Goal: Task Accomplishment & Management: Manage account settings

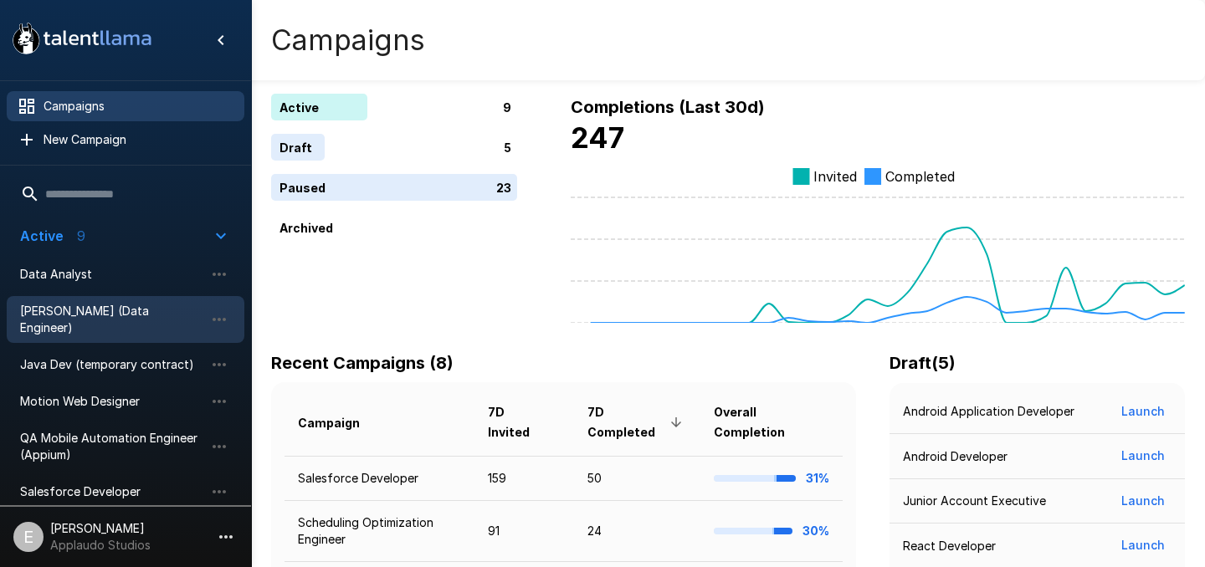
scroll to position [2, 0]
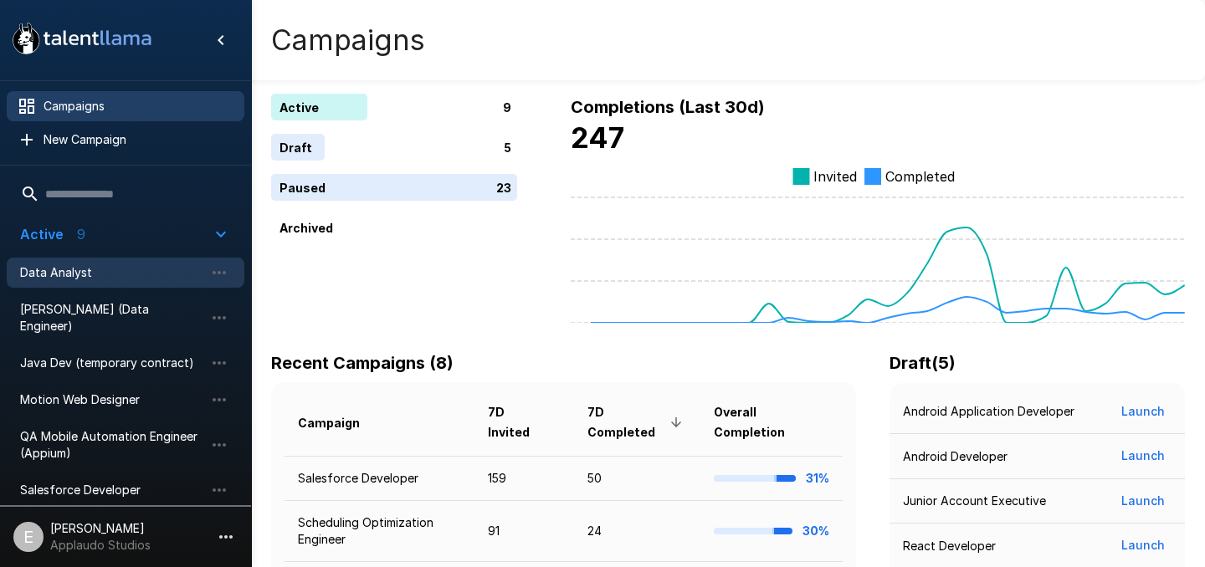
click at [100, 285] on div "Data Analyst" at bounding box center [126, 273] width 238 height 30
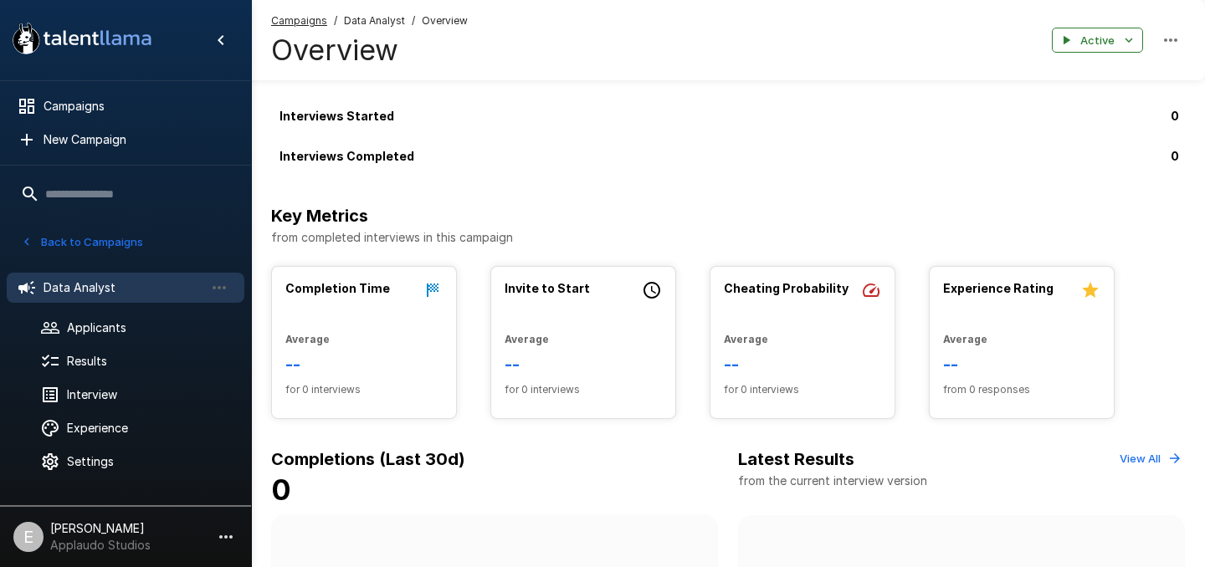
scroll to position [134, 0]
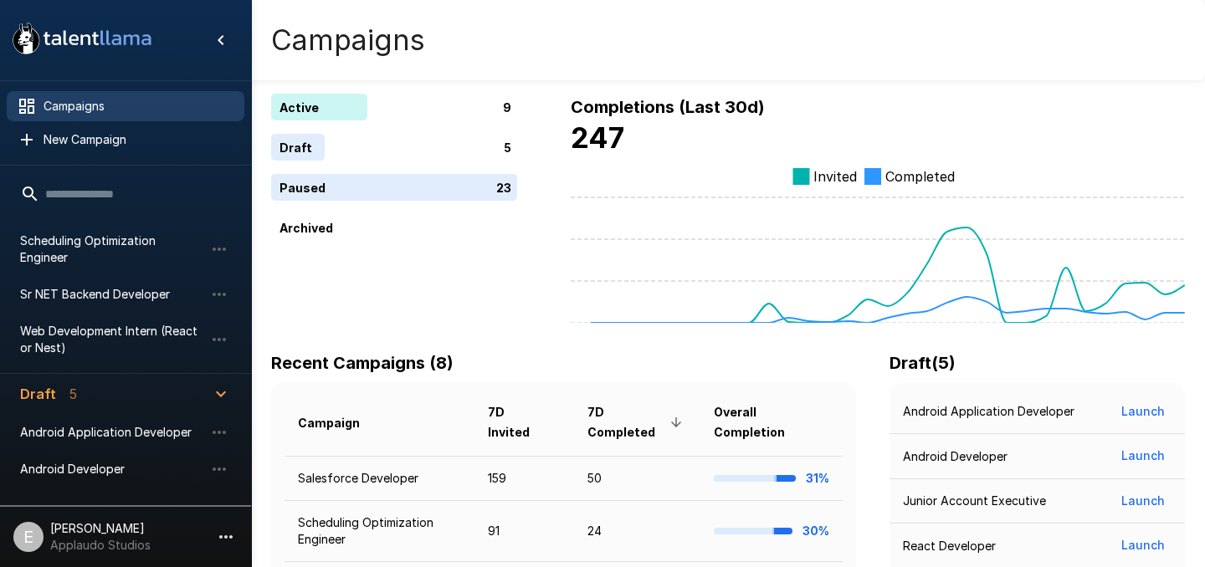
scroll to position [291, 0]
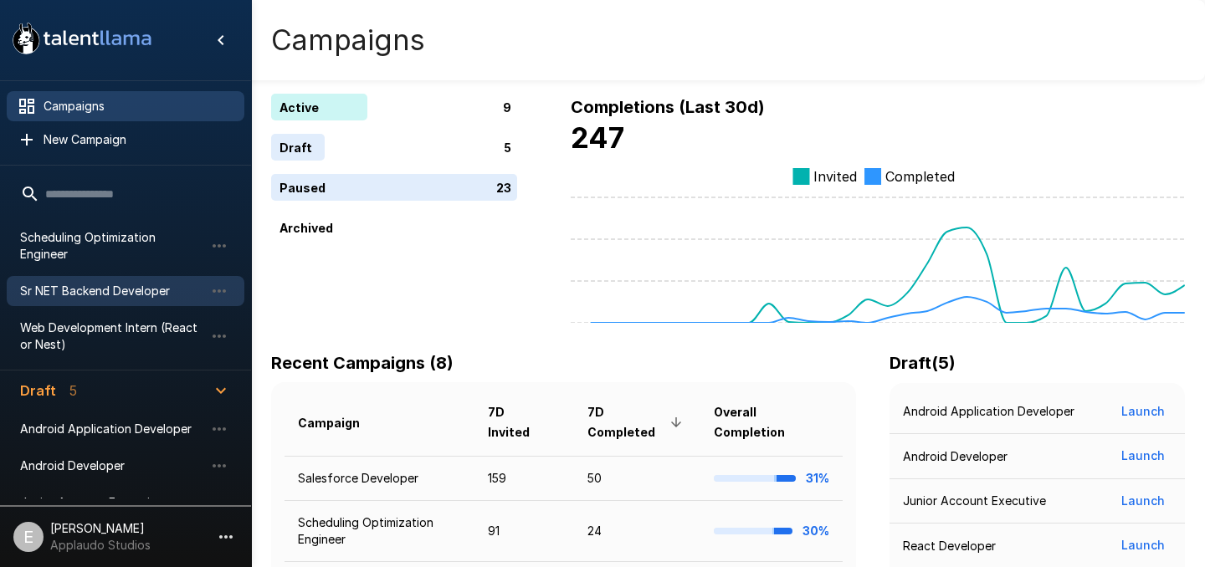
click at [107, 283] on span "Sr NET Backend Developer" at bounding box center [112, 291] width 184 height 17
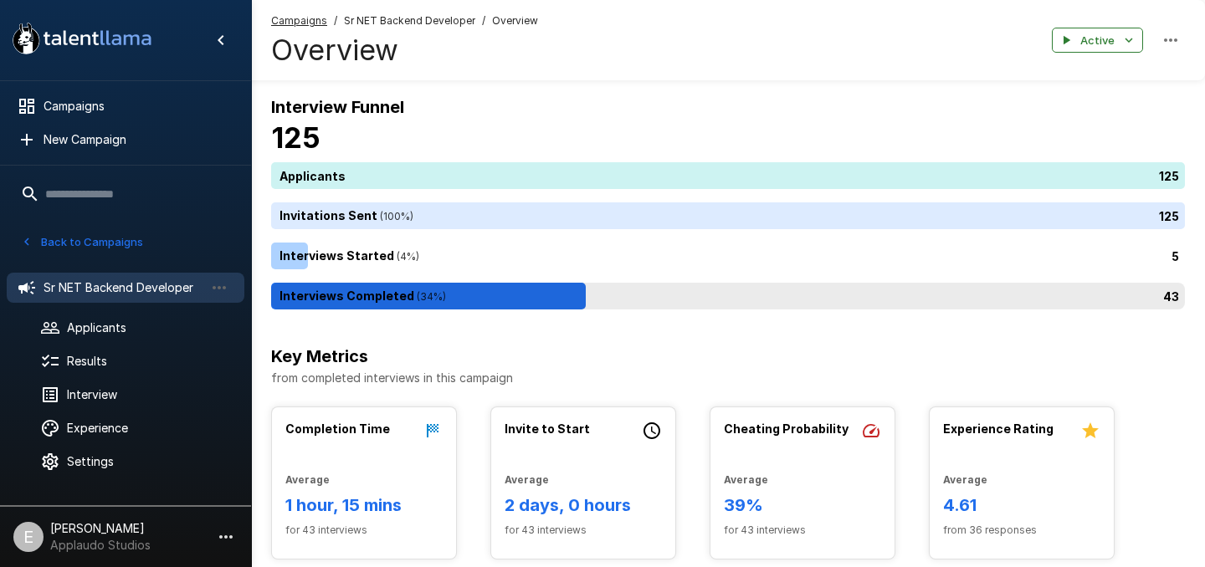
click at [656, 294] on div "43" at bounding box center [731, 296] width 921 height 27
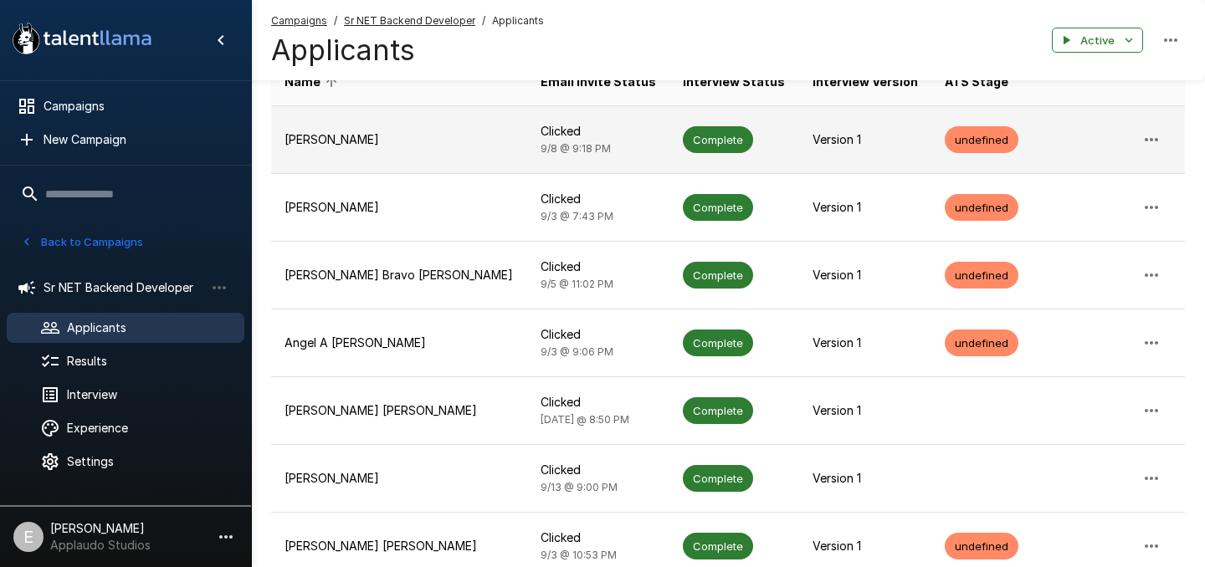
scroll to position [235, 0]
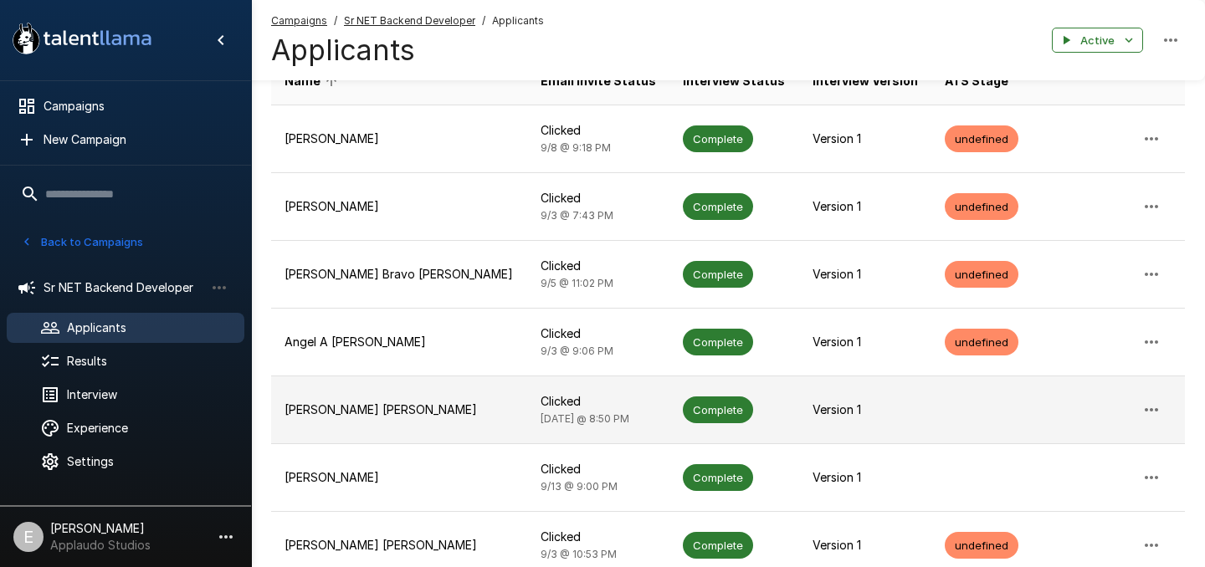
click at [957, 416] on td at bounding box center [982, 411] width 100 height 68
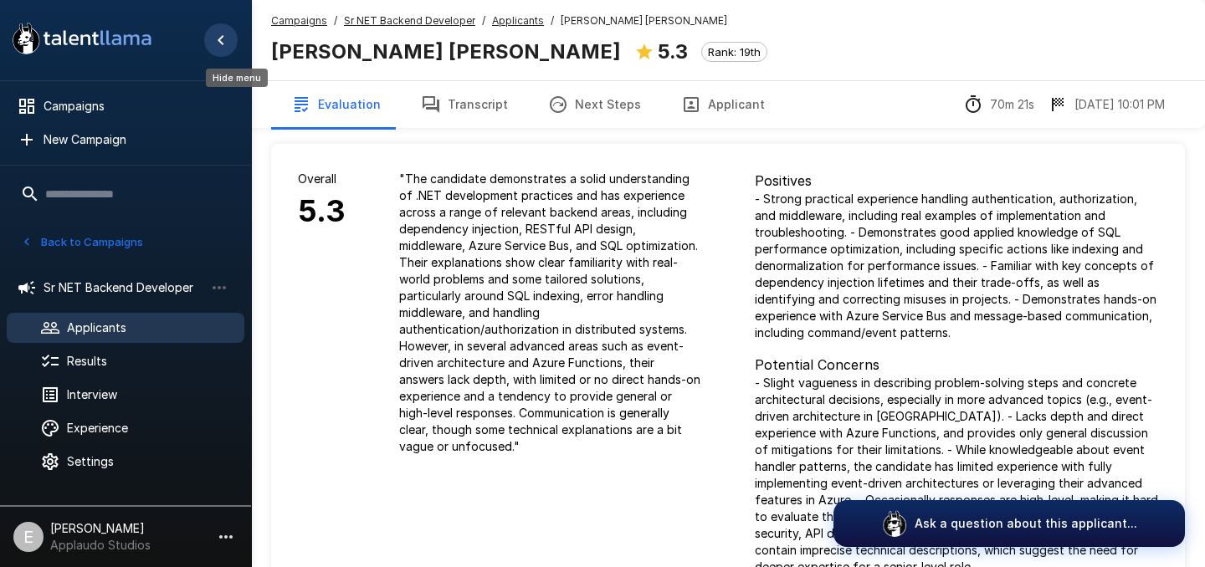
click at [221, 41] on icon "Hide menu" at bounding box center [221, 40] width 20 height 20
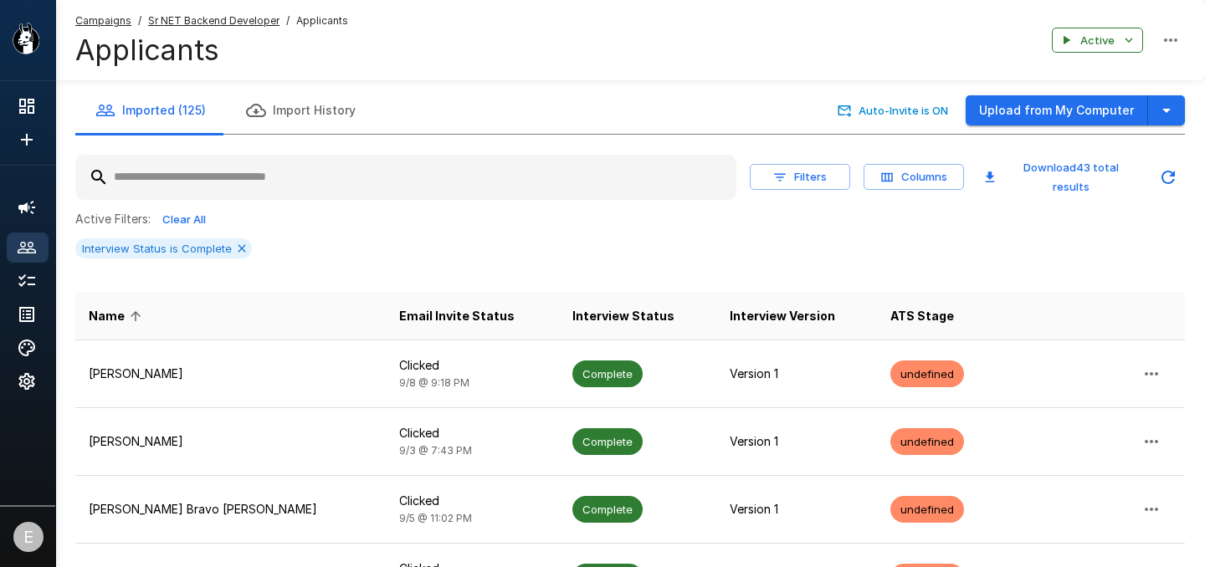
click at [403, 185] on input "text" at bounding box center [405, 177] width 661 height 30
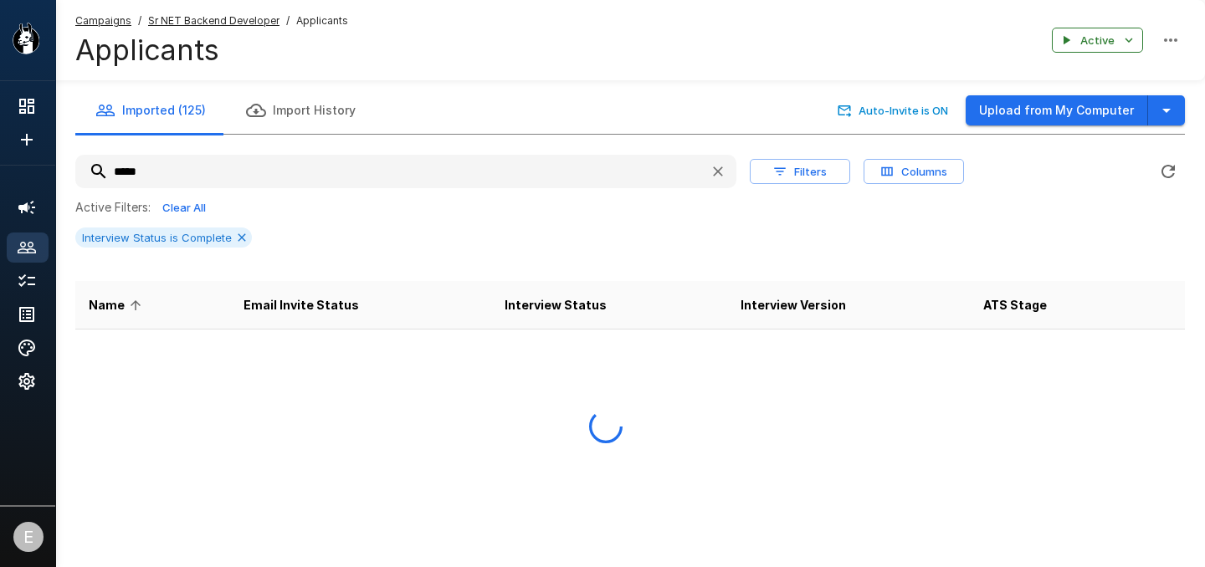
type input "*****"
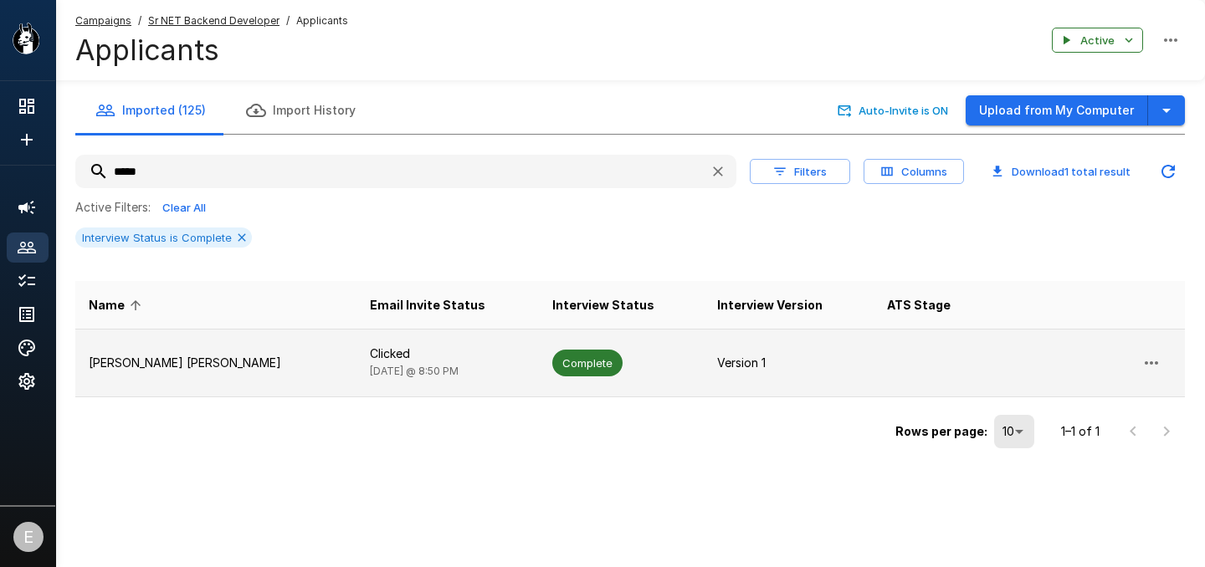
click at [552, 349] on td "Complete" at bounding box center [621, 363] width 165 height 68
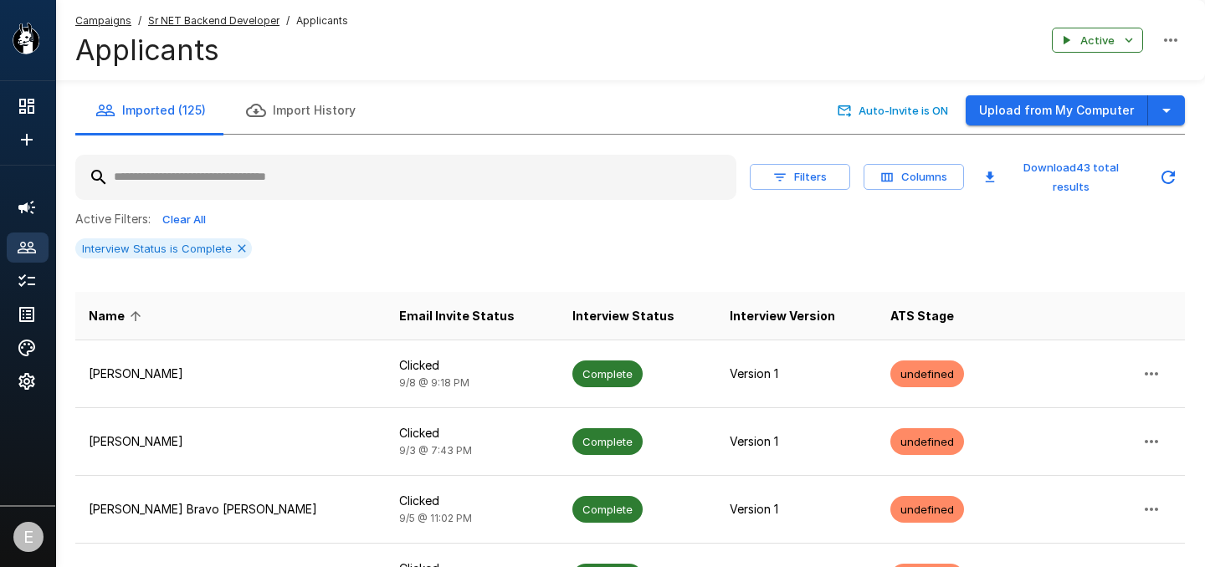
click at [461, 178] on input "text" at bounding box center [405, 177] width 661 height 30
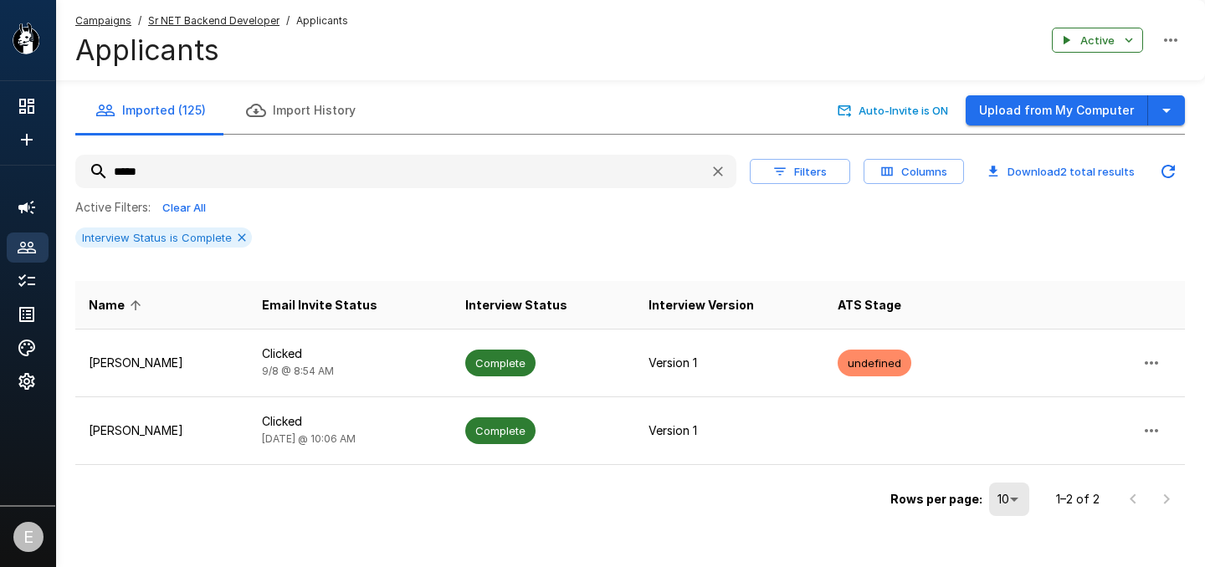
type input "*****"
click at [603, 473] on div "Rows per page: 10 ** 1–2 of 2" at bounding box center [630, 493] width 1110 height 56
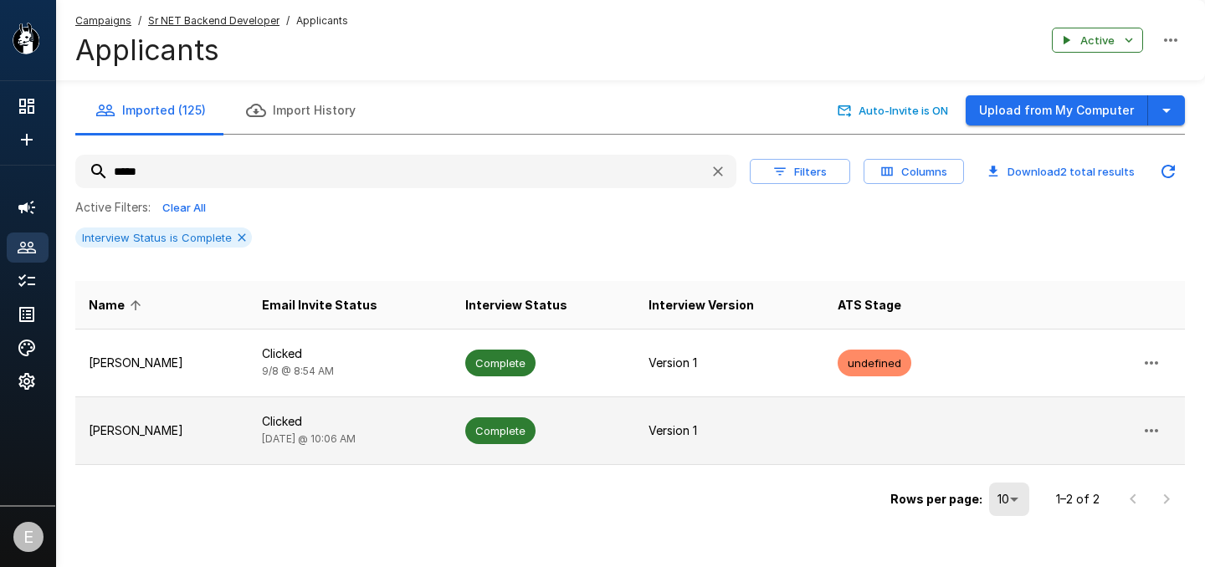
click at [635, 438] on td "Version 1" at bounding box center [729, 431] width 189 height 68
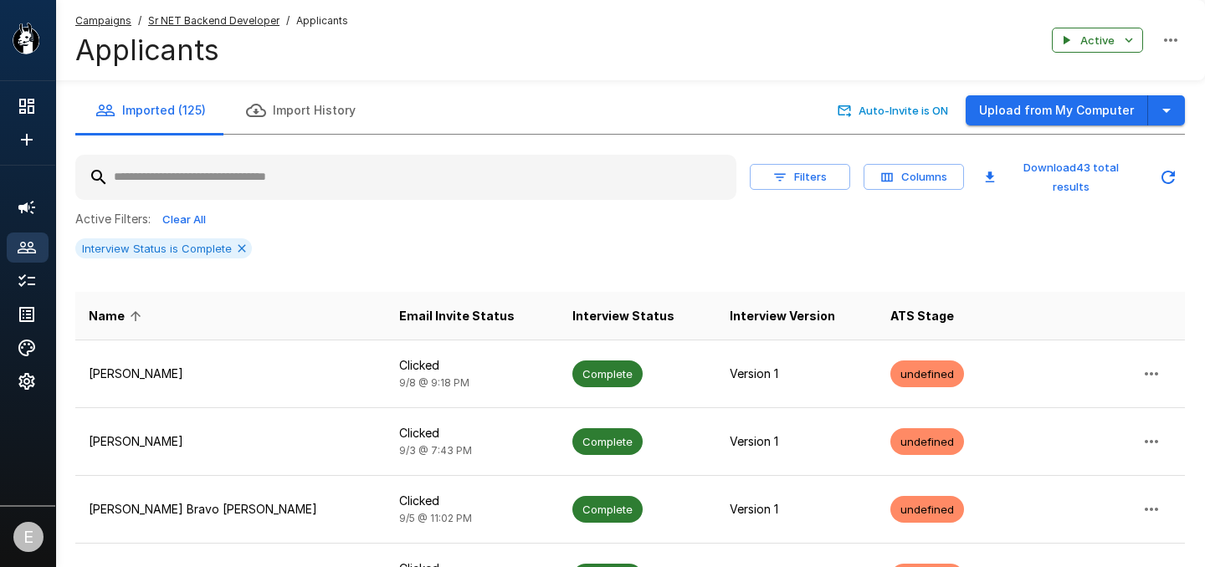
click at [528, 180] on input "text" at bounding box center [405, 177] width 661 height 30
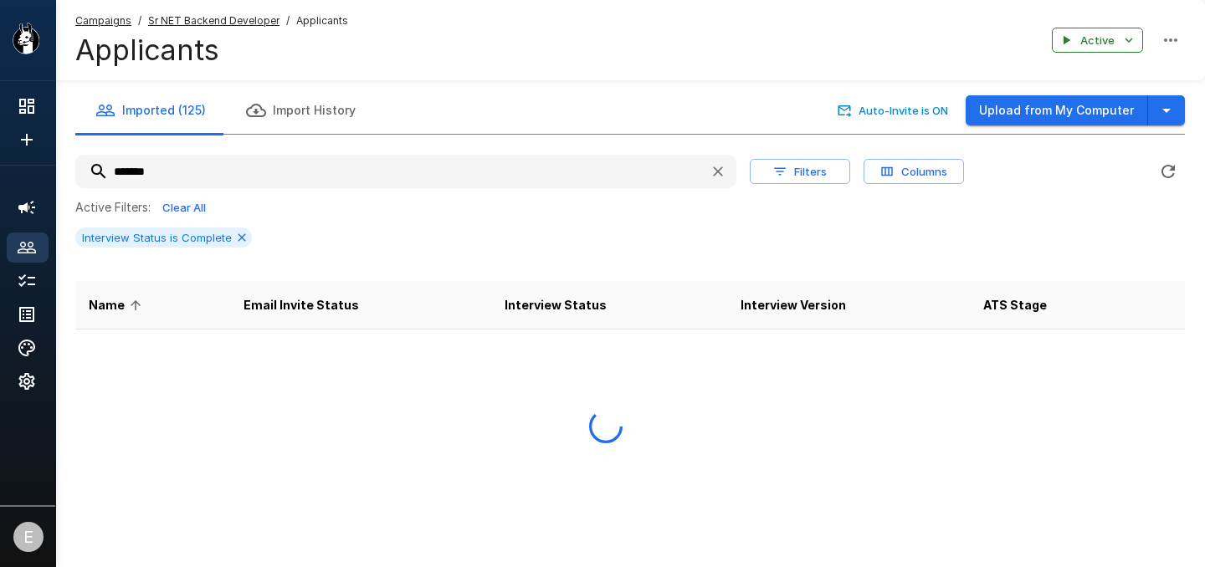
type input "********"
type input "*********"
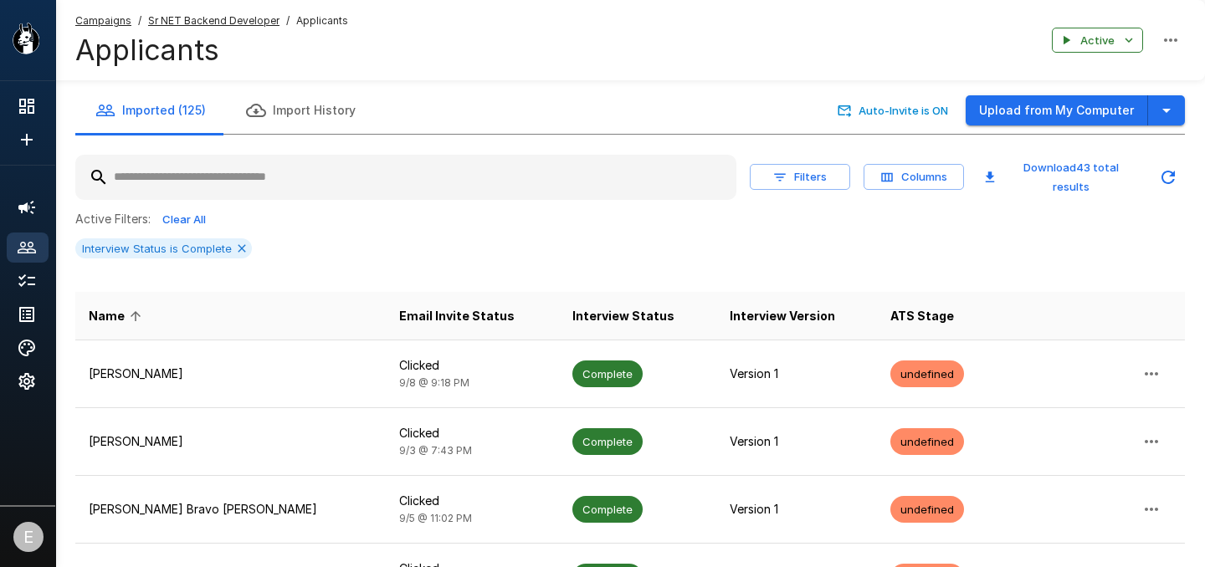
click at [459, 184] on input "text" at bounding box center [405, 177] width 661 height 30
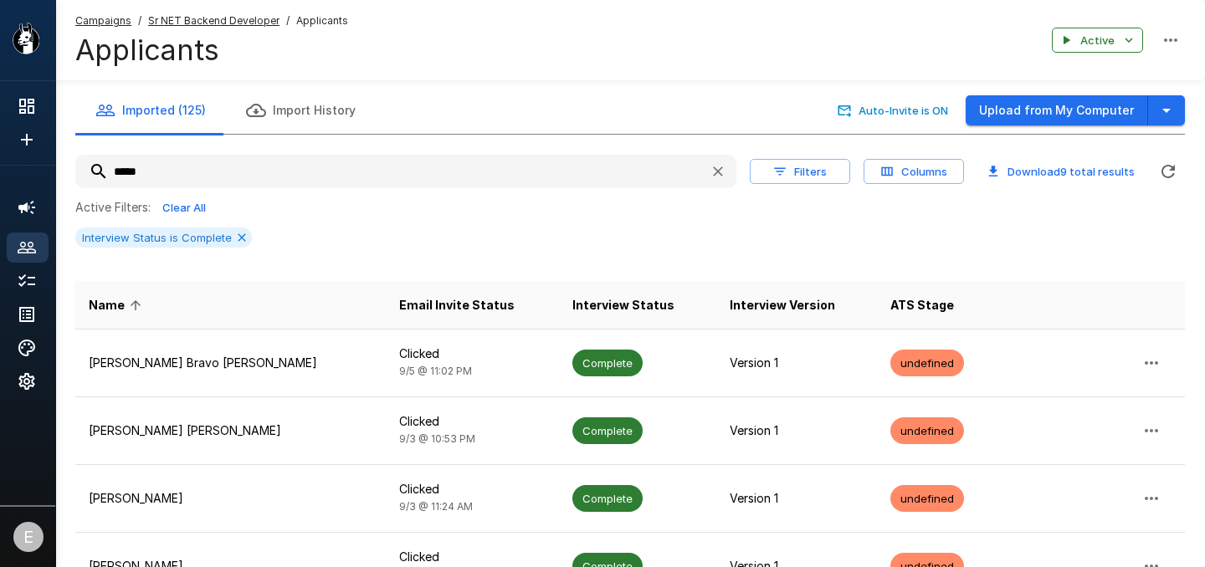
type input "******"
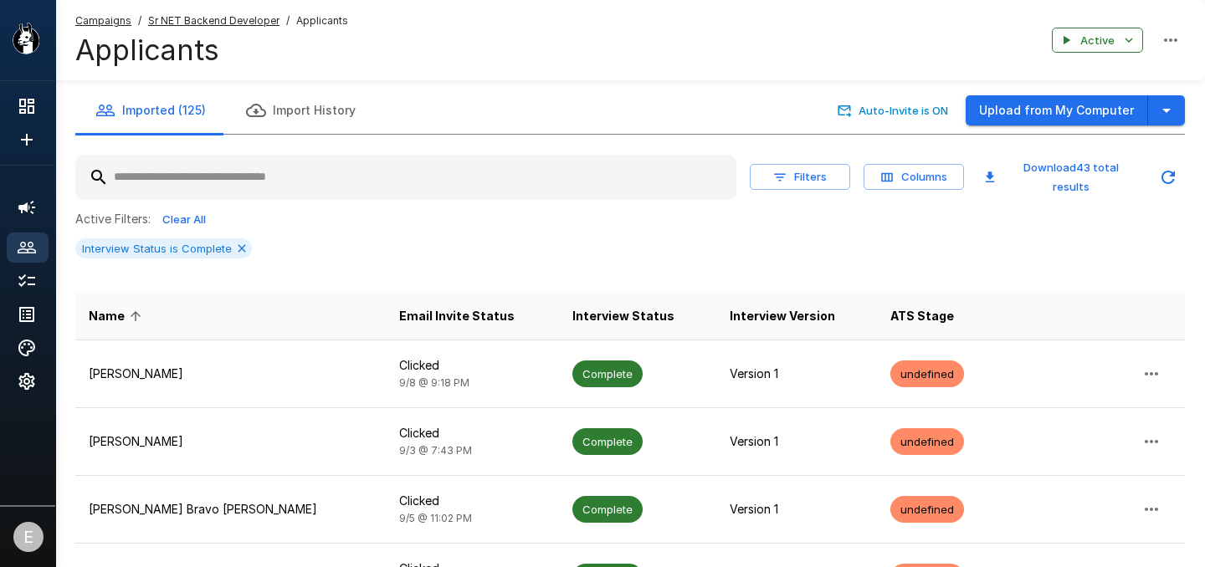
click at [280, 172] on input "text" at bounding box center [405, 177] width 661 height 30
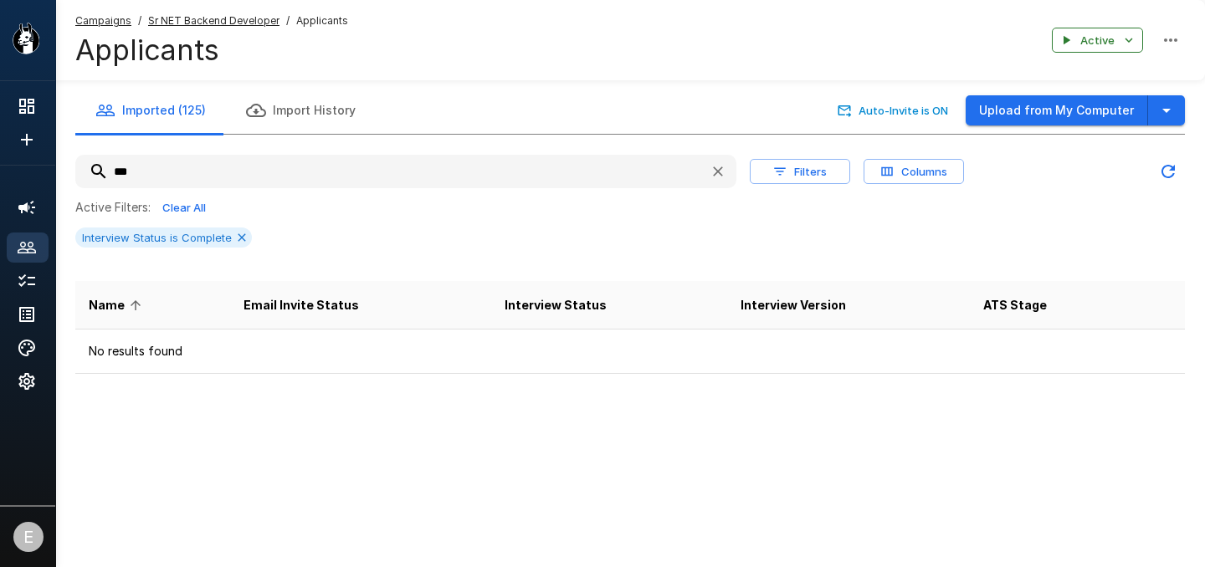
type input "****"
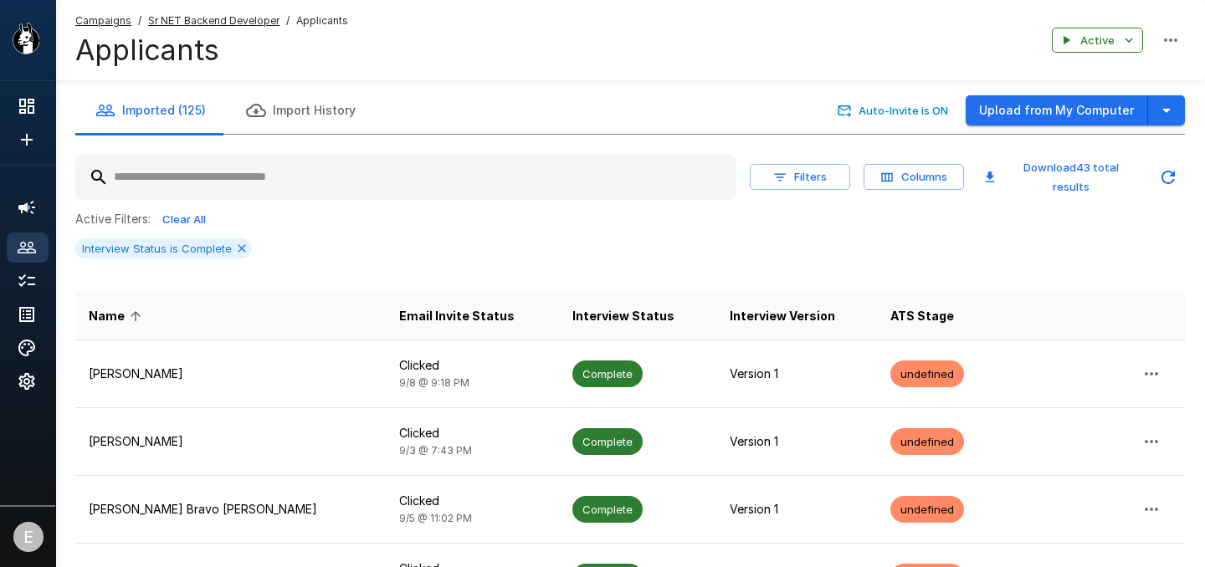
click at [377, 164] on input "text" at bounding box center [405, 177] width 661 height 30
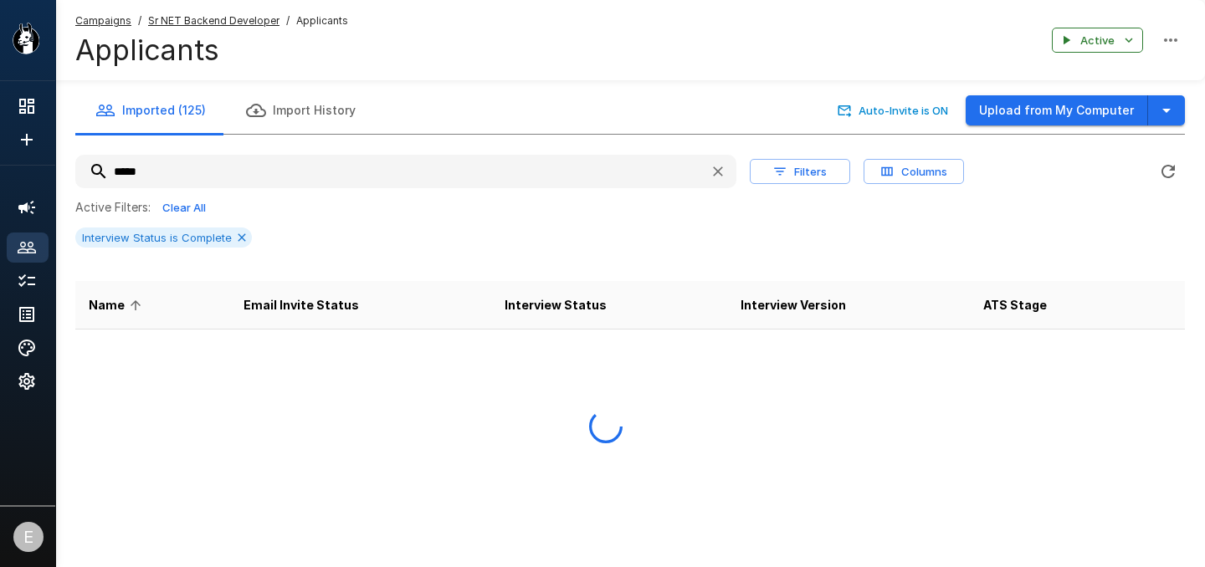
type input "*****"
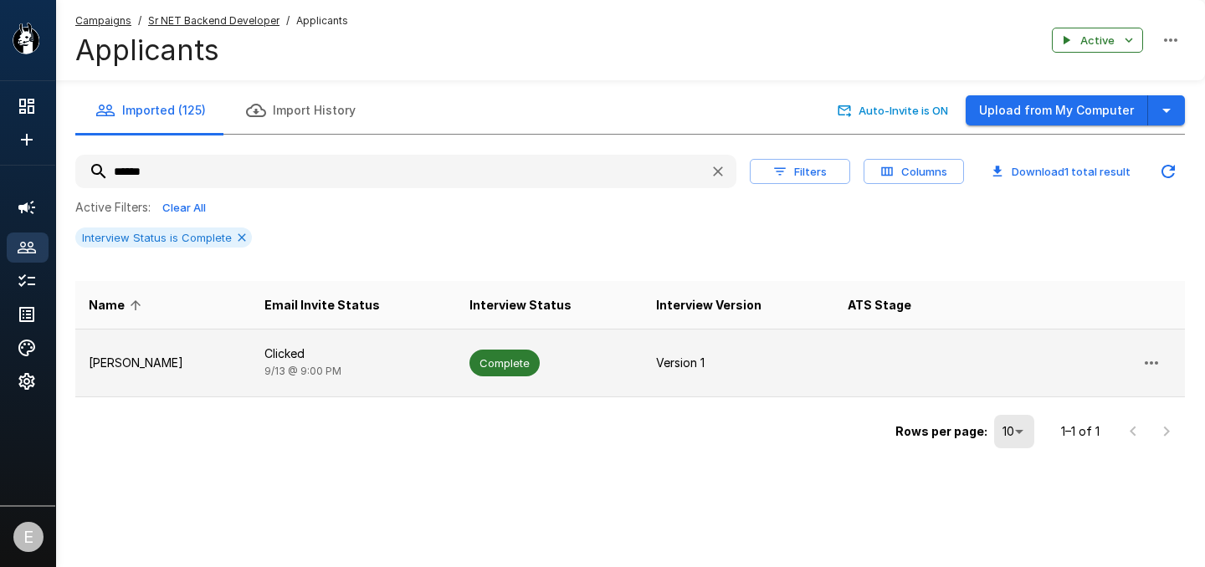
click at [757, 359] on p "Version 1" at bounding box center [738, 363] width 164 height 17
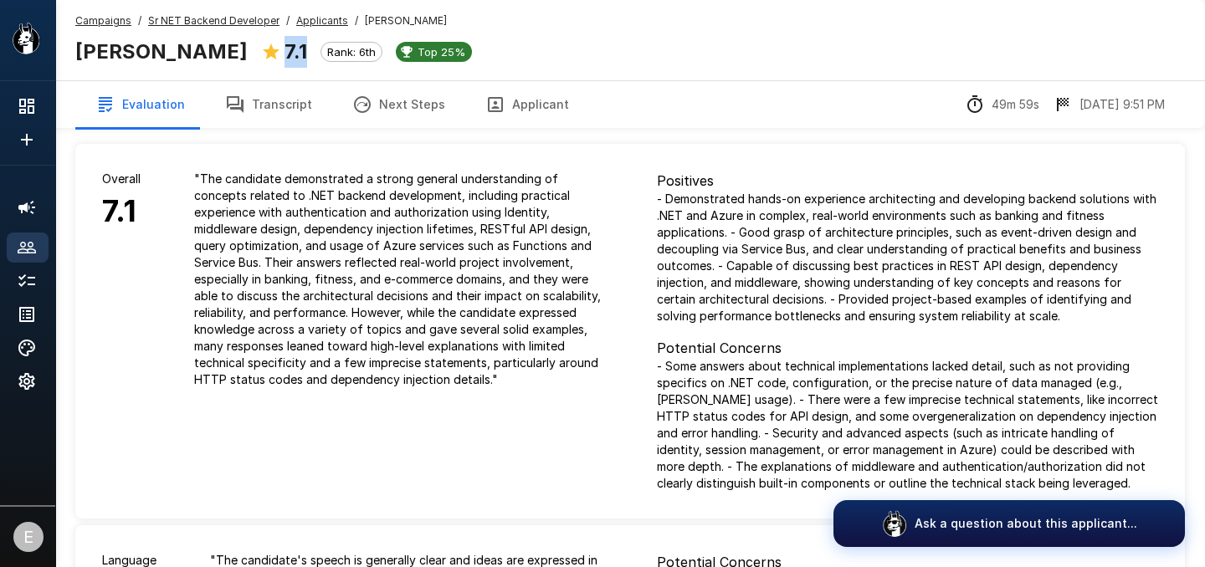
drag, startPoint x: 259, startPoint y: 51, endPoint x: 284, endPoint y: 54, distance: 24.5
click at [284, 54] on div "7.1 Rank: 6th Top 25%" at bounding box center [366, 52] width 211 height 32
copy b "7.1"
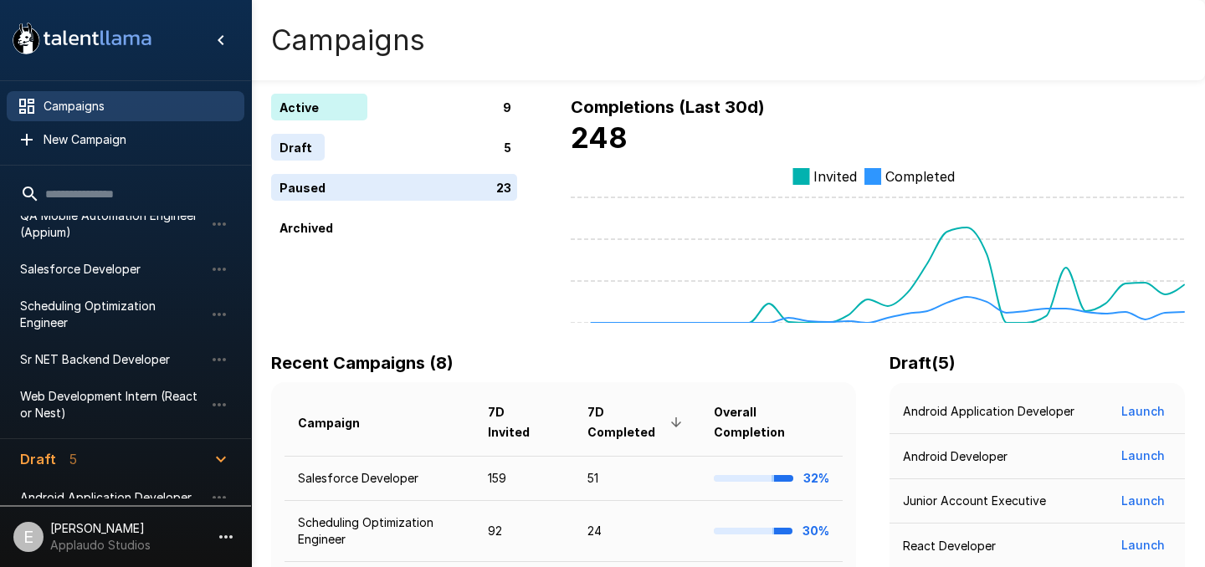
scroll to position [223, 0]
click at [111, 351] on span "Sr NET Backend Developer" at bounding box center [112, 359] width 184 height 17
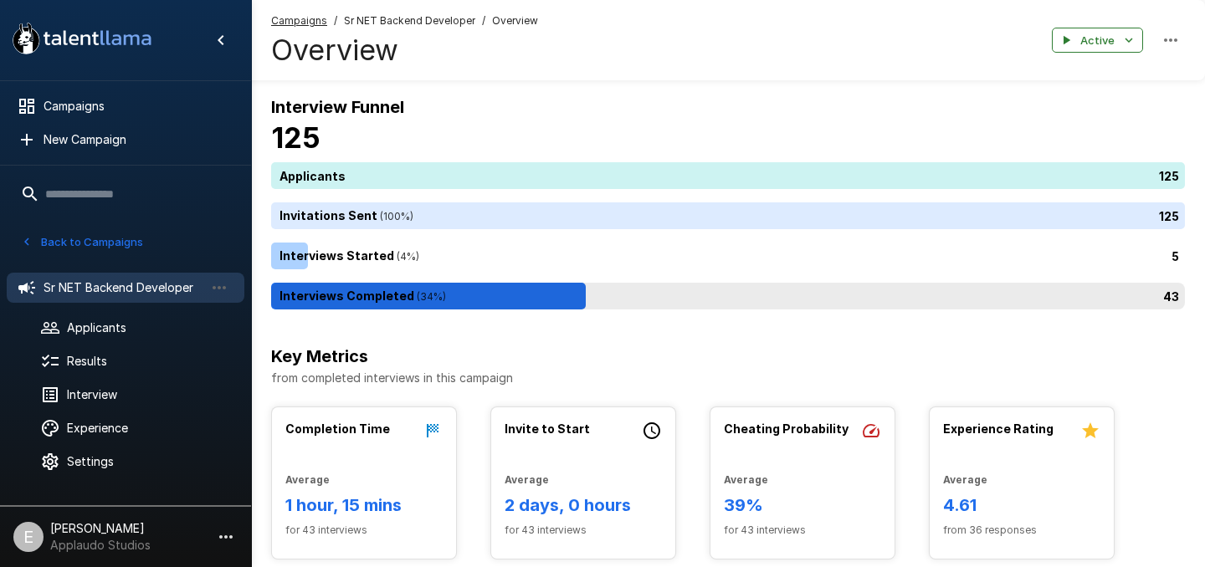
click at [477, 292] on div "43" at bounding box center [731, 296] width 921 height 27
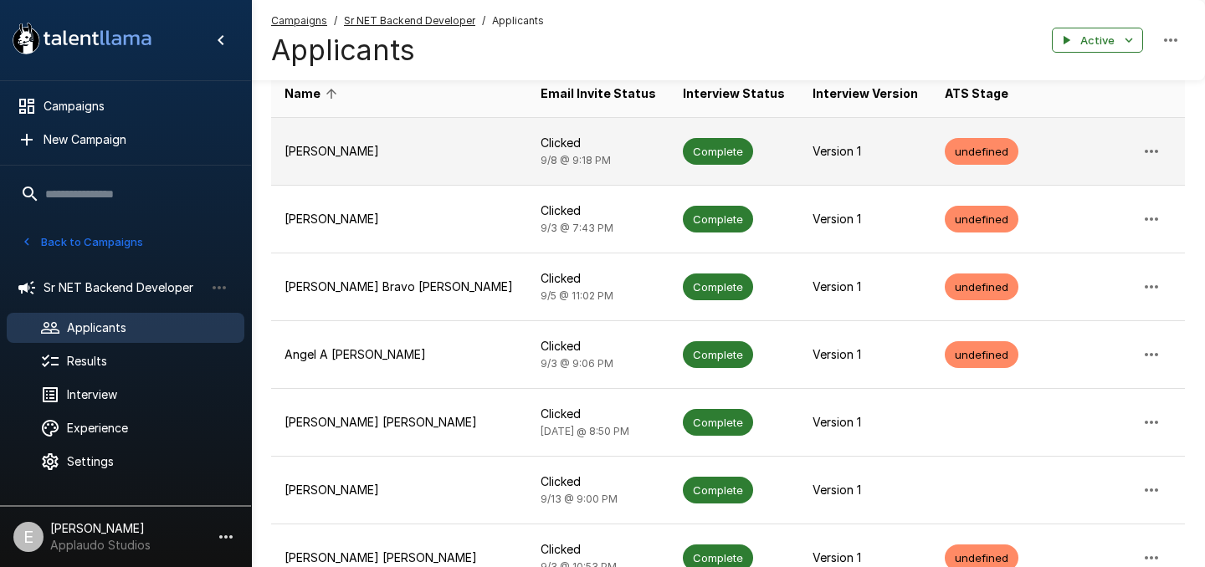
scroll to position [228, 0]
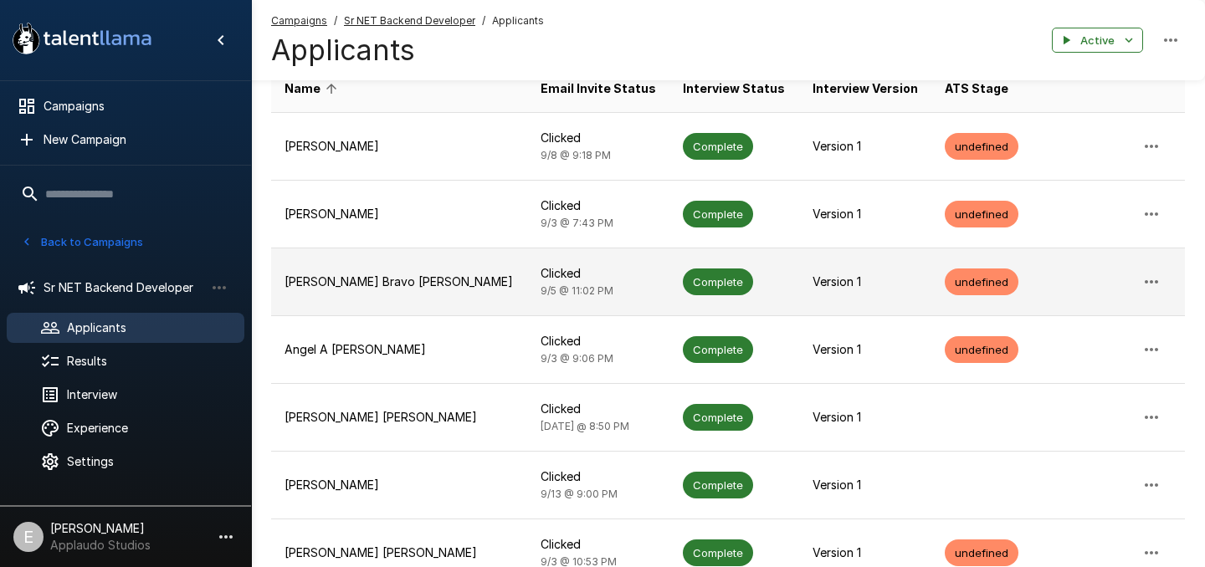
click at [449, 274] on p "[PERSON_NAME] Bravo [PERSON_NAME]" at bounding box center [399, 282] width 229 height 17
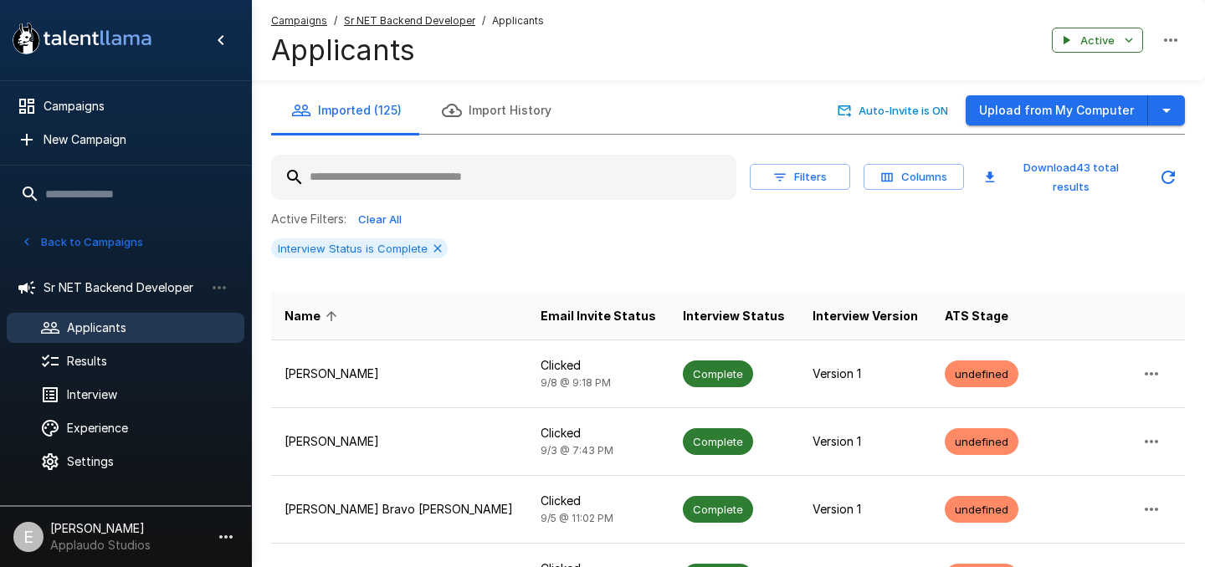
drag, startPoint x: 599, startPoint y: 177, endPoint x: 599, endPoint y: 167, distance: 9.2
click at [599, 177] on input "text" at bounding box center [503, 177] width 465 height 30
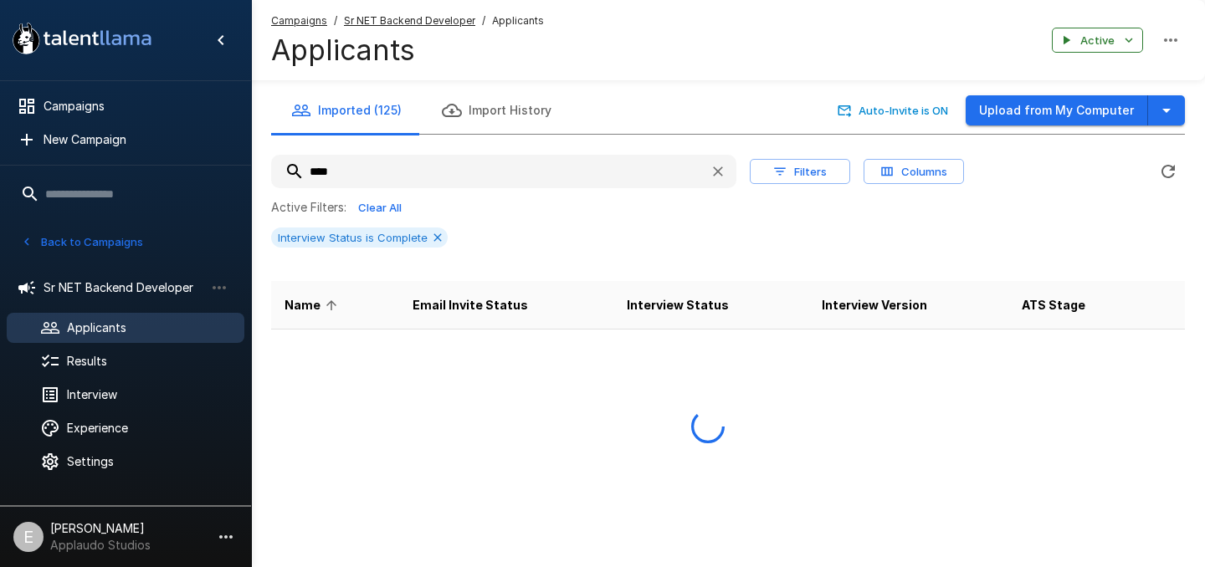
type input "*****"
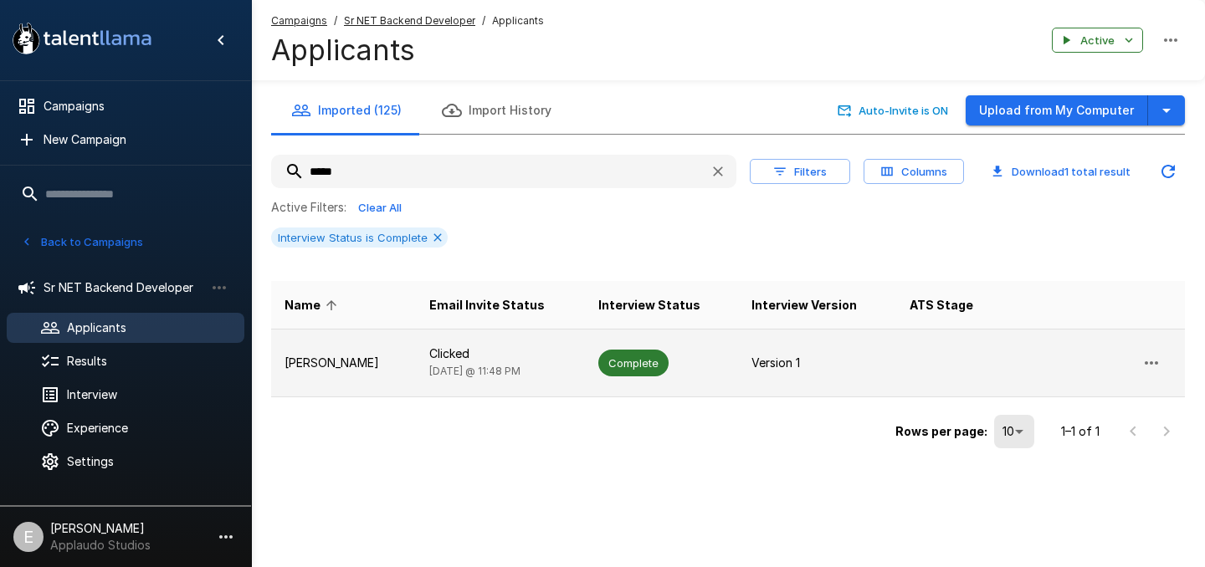
click at [511, 355] on p "Clicked" at bounding box center [500, 354] width 142 height 17
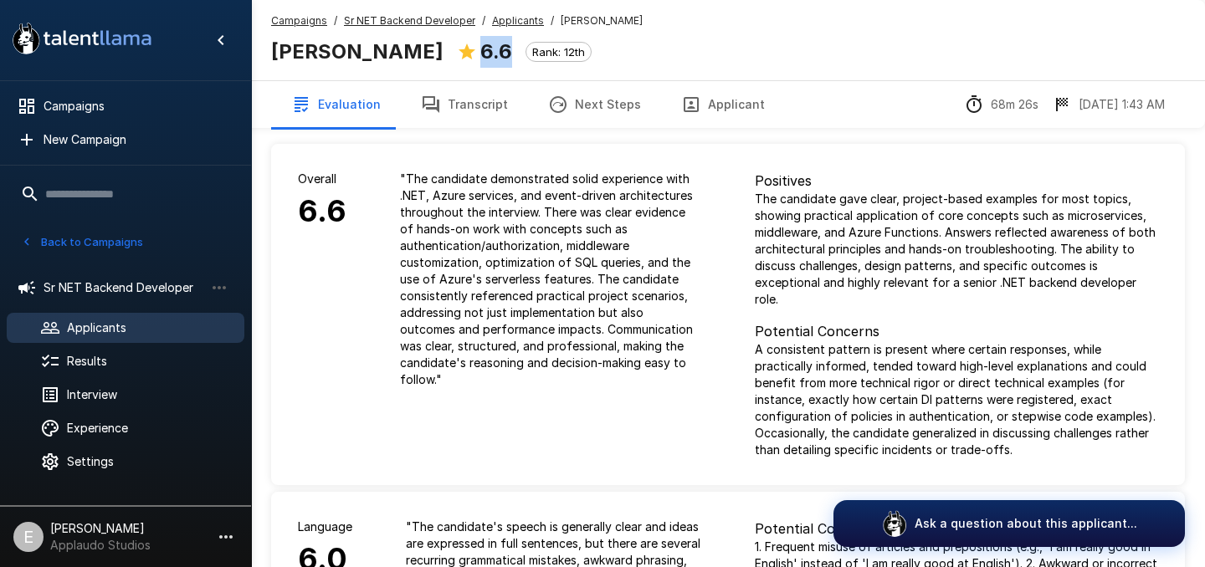
drag, startPoint x: 442, startPoint y: 44, endPoint x: 480, endPoint y: 50, distance: 38.1
click at [480, 50] on div "6.6 Rank: 12th" at bounding box center [524, 52] width 135 height 32
copy b "6.6"
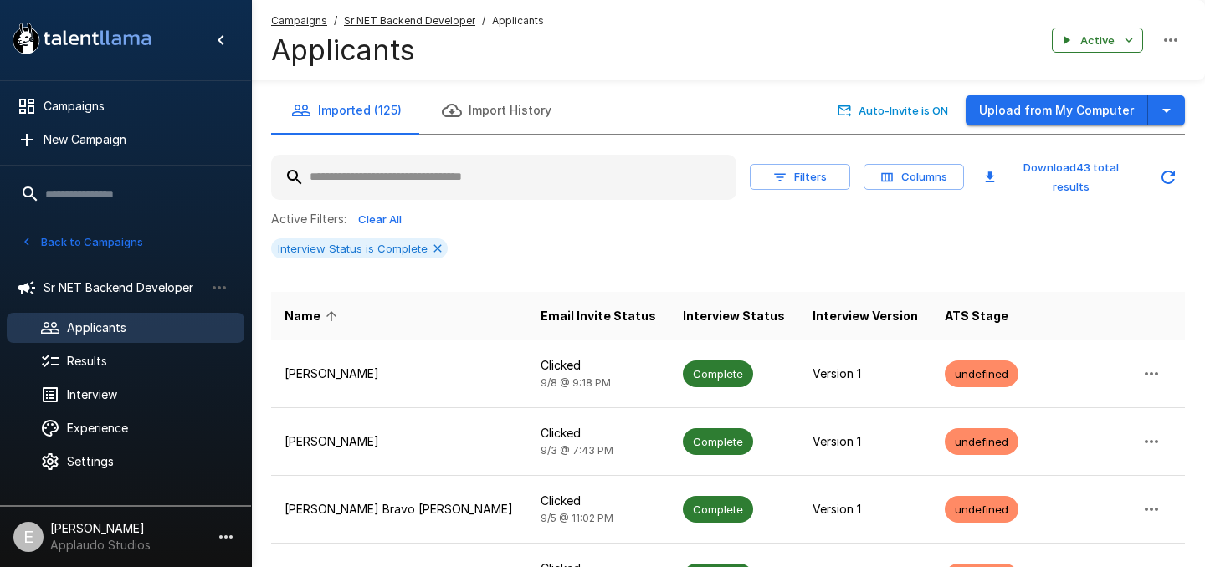
click at [423, 174] on input "text" at bounding box center [503, 177] width 465 height 30
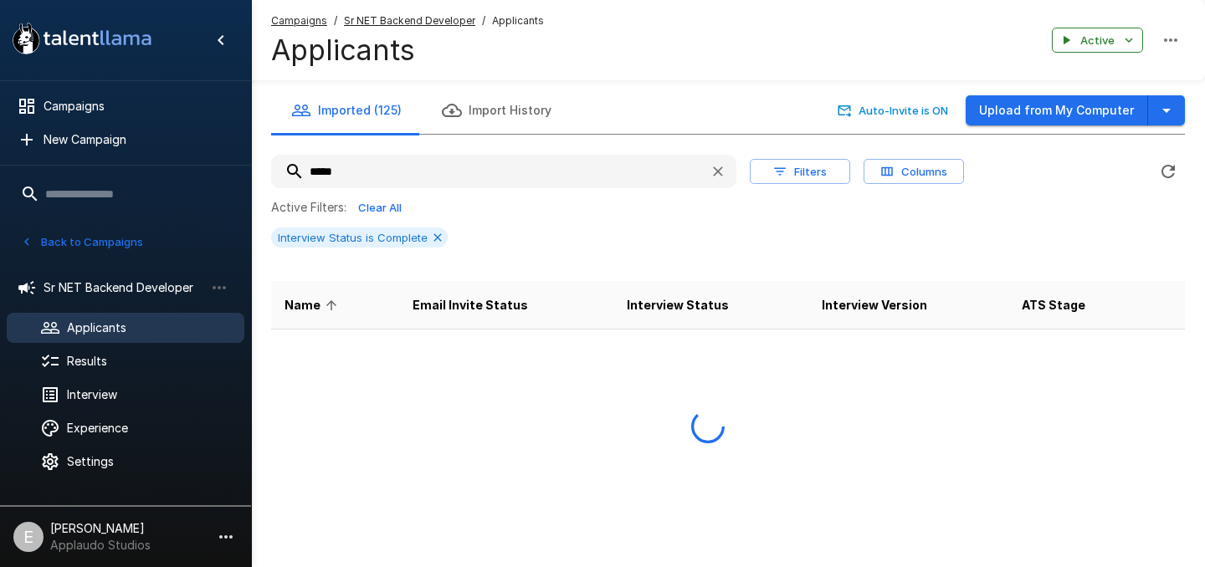
type input "*****"
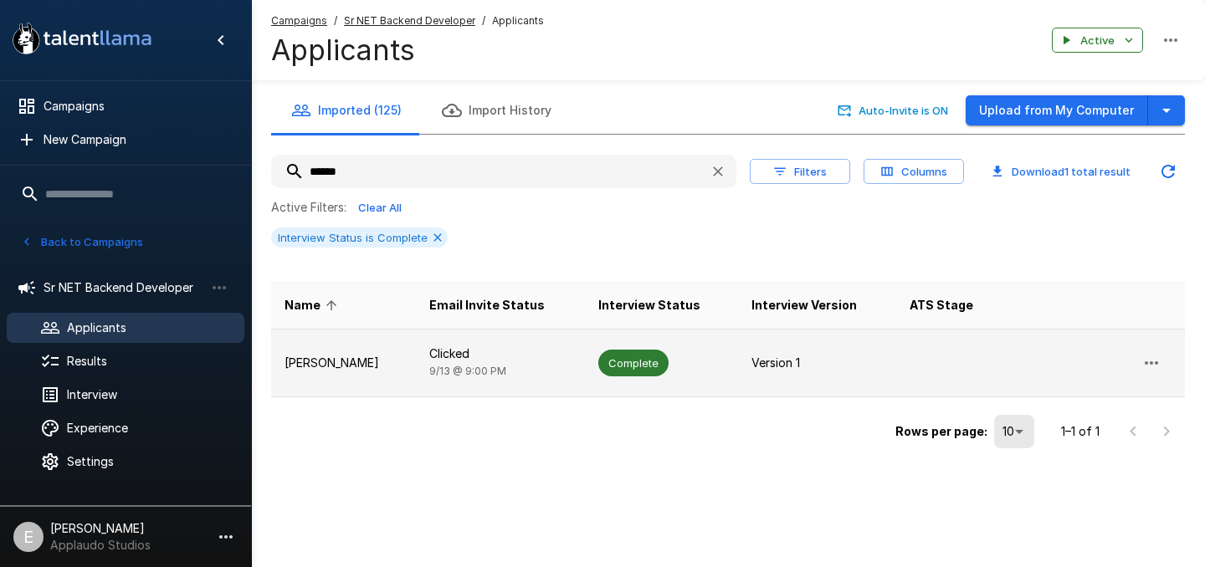
click at [384, 350] on td "[PERSON_NAME]" at bounding box center [343, 363] width 145 height 68
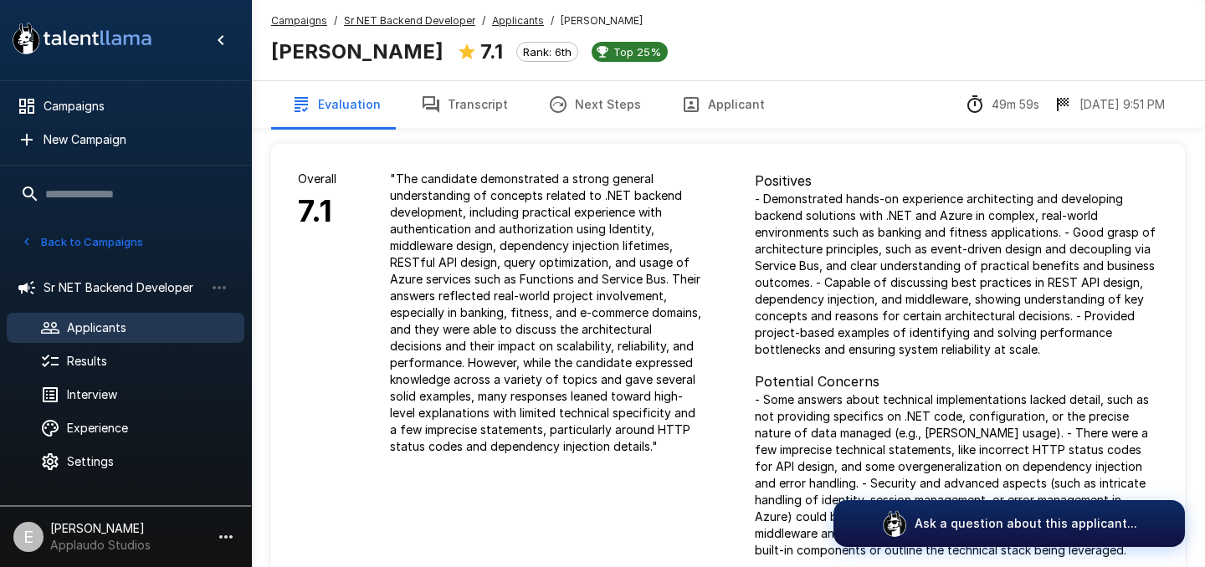
click at [475, 106] on button "Transcript" at bounding box center [464, 104] width 127 height 47
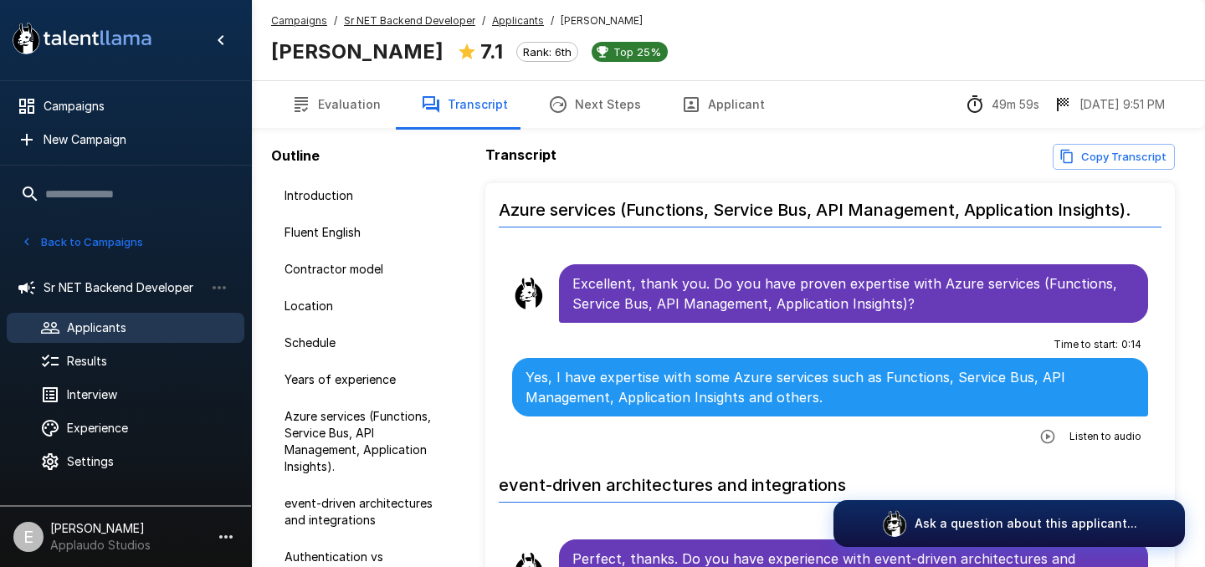
scroll to position [1552, 0]
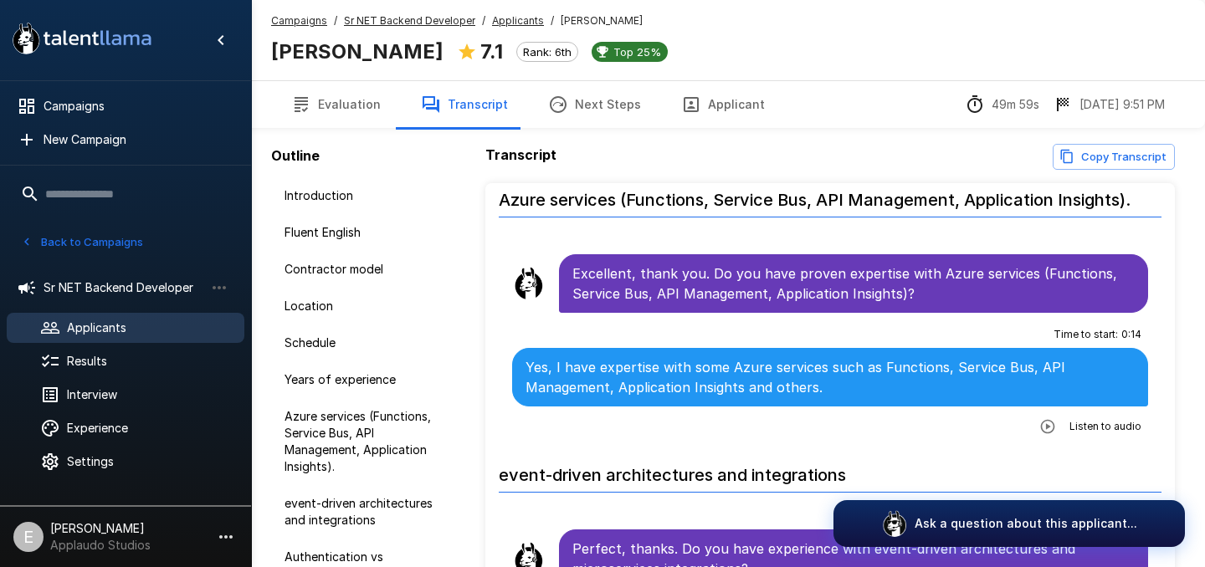
click at [1045, 418] on icon "button" at bounding box center [1048, 426] width 17 height 17
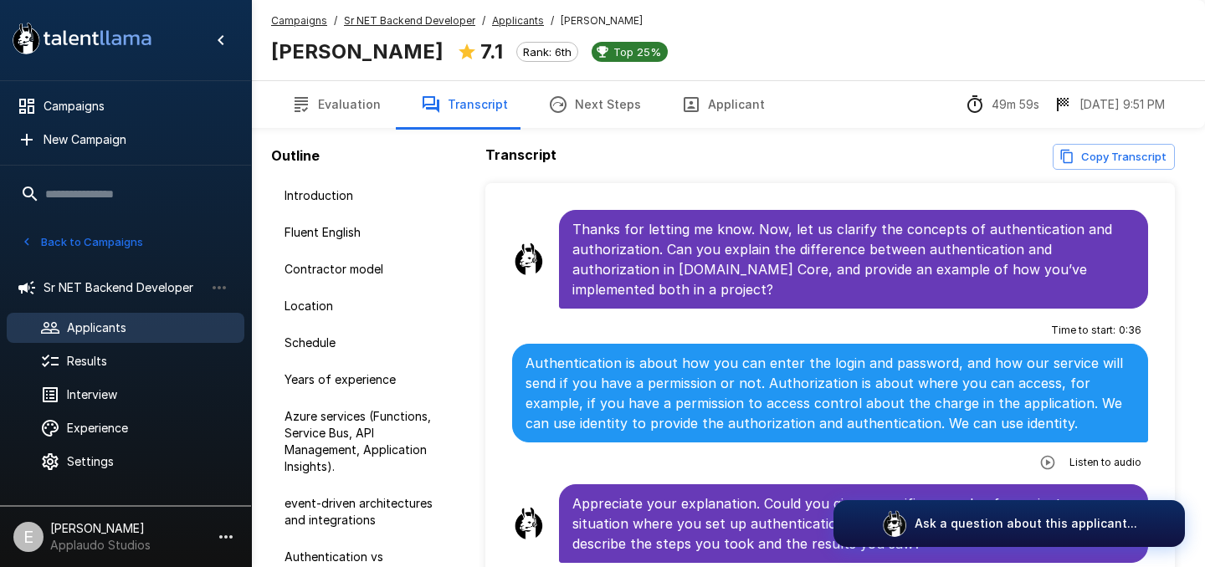
scroll to position [2134, 0]
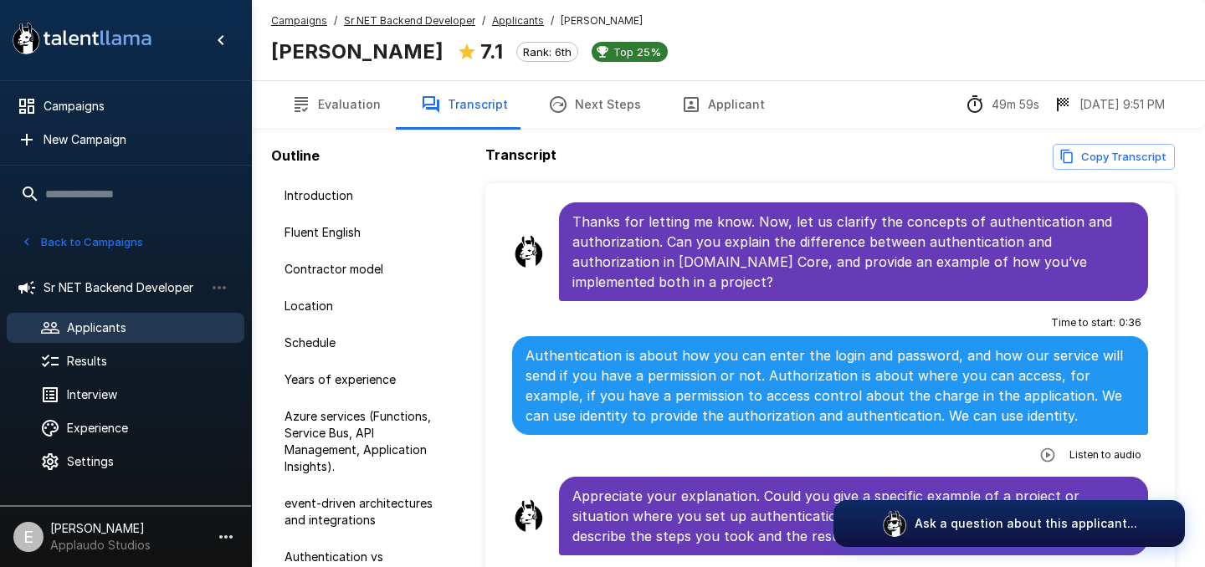
click at [1088, 447] on span "Listen to audio" at bounding box center [1106, 455] width 72 height 17
click at [1045, 448] on icon "button" at bounding box center [1047, 455] width 14 height 14
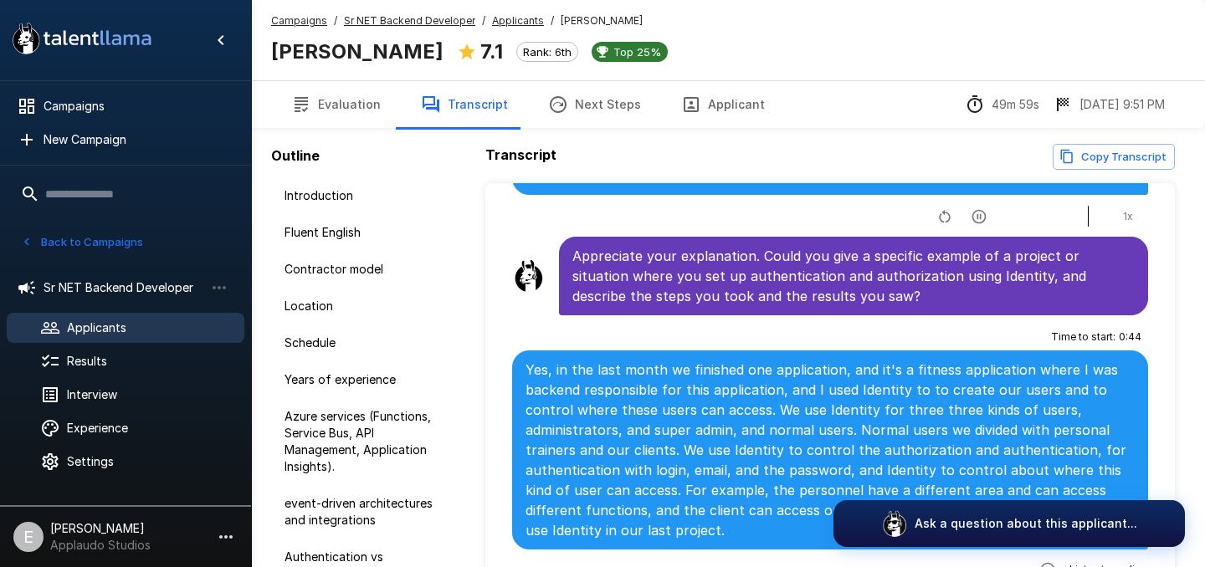
scroll to position [2474, 0]
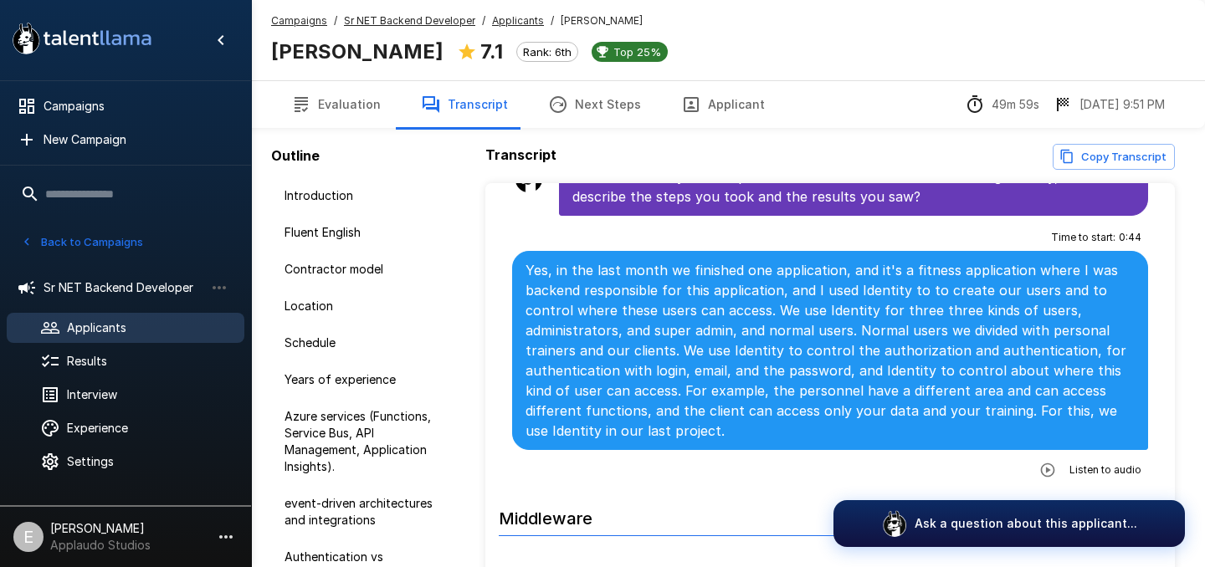
click at [1051, 455] on button "button" at bounding box center [1048, 470] width 30 height 30
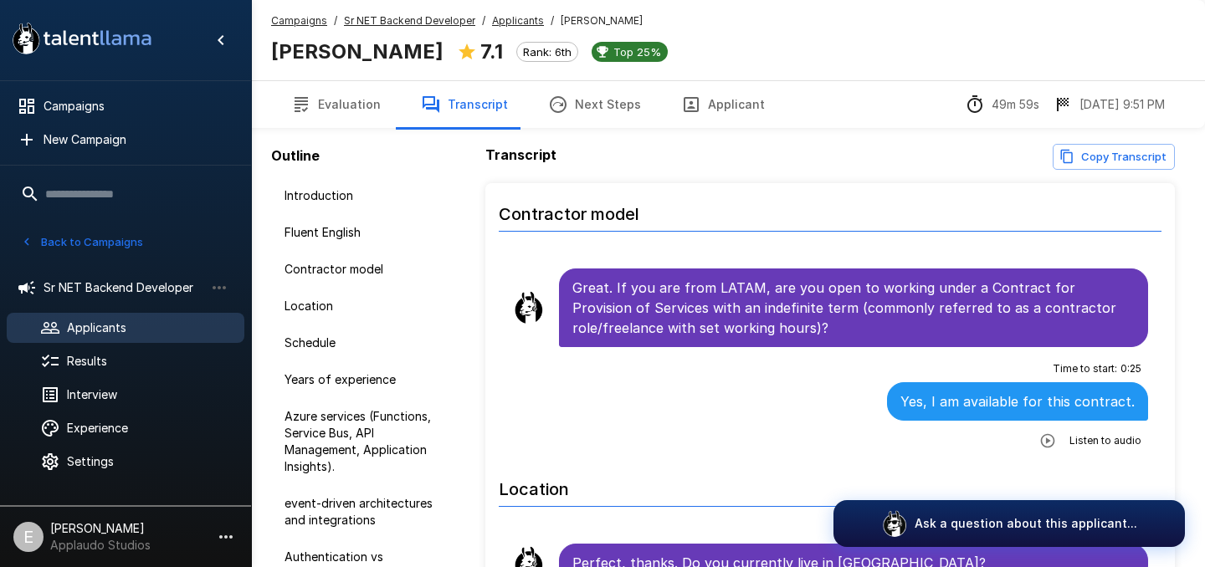
scroll to position [460, 0]
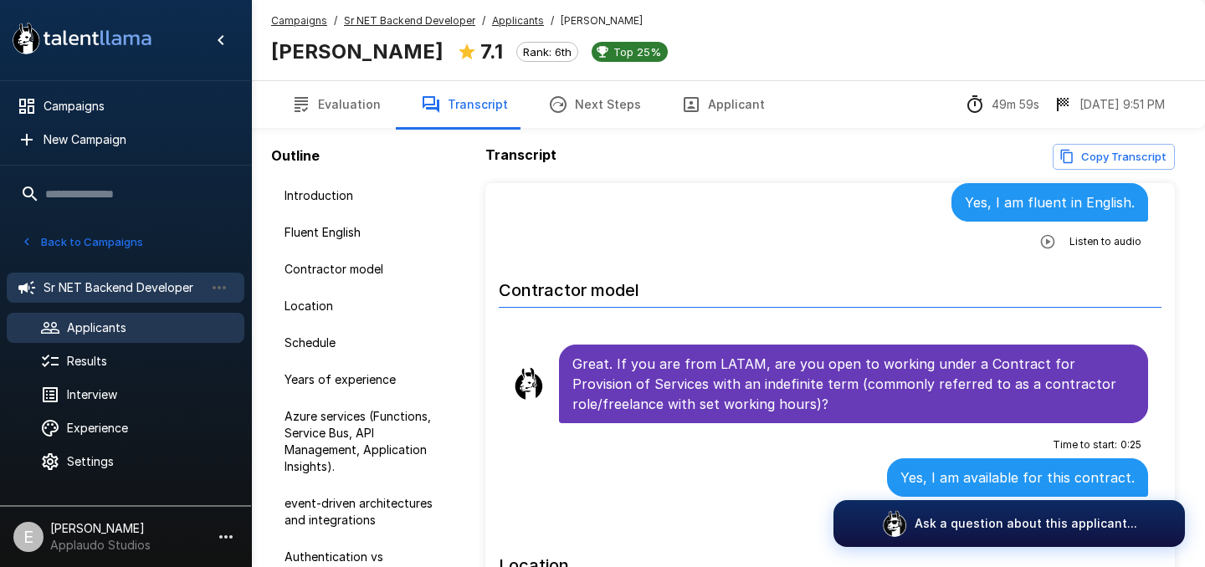
click at [137, 288] on span "Sr NET Backend Developer" at bounding box center [124, 288] width 161 height 17
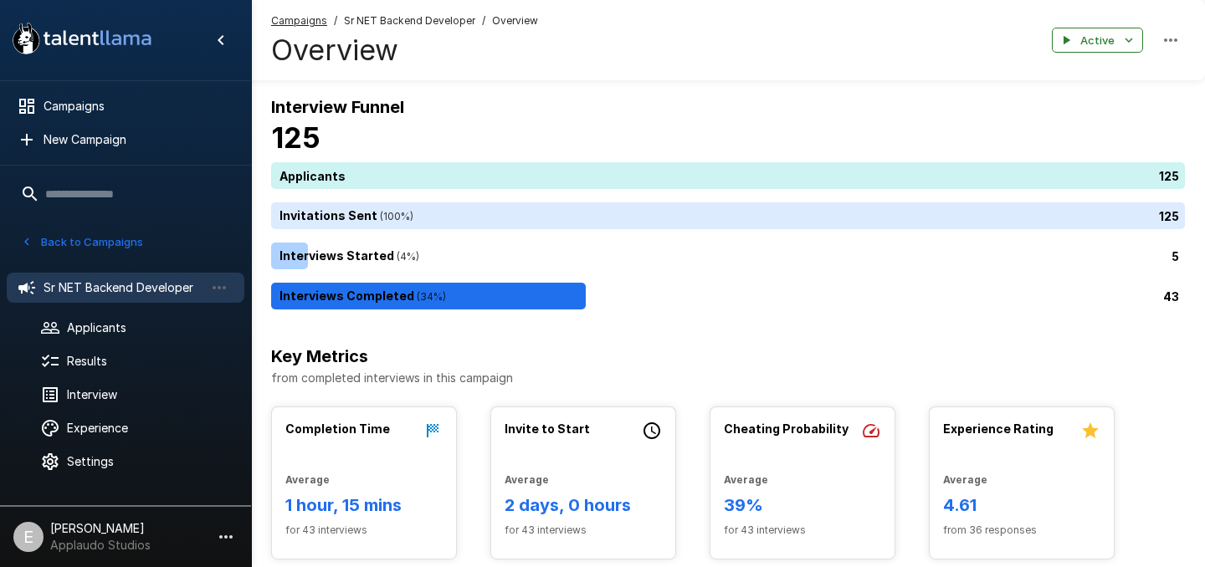
scroll to position [12, 0]
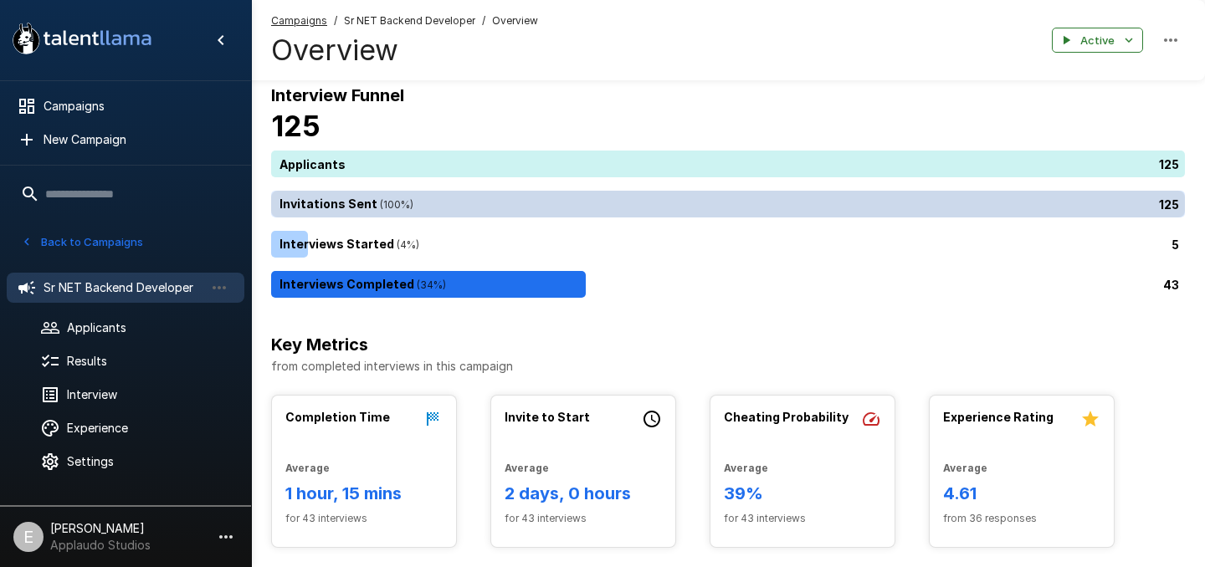
click at [516, 199] on div "125" at bounding box center [731, 204] width 921 height 27
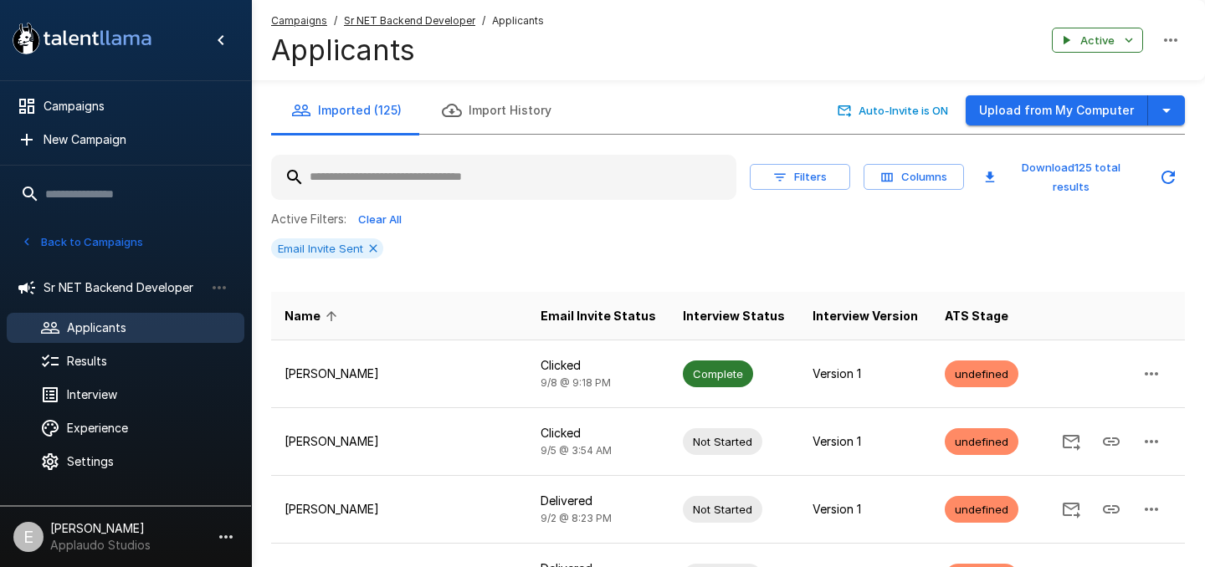
click at [483, 173] on input "text" at bounding box center [503, 177] width 465 height 30
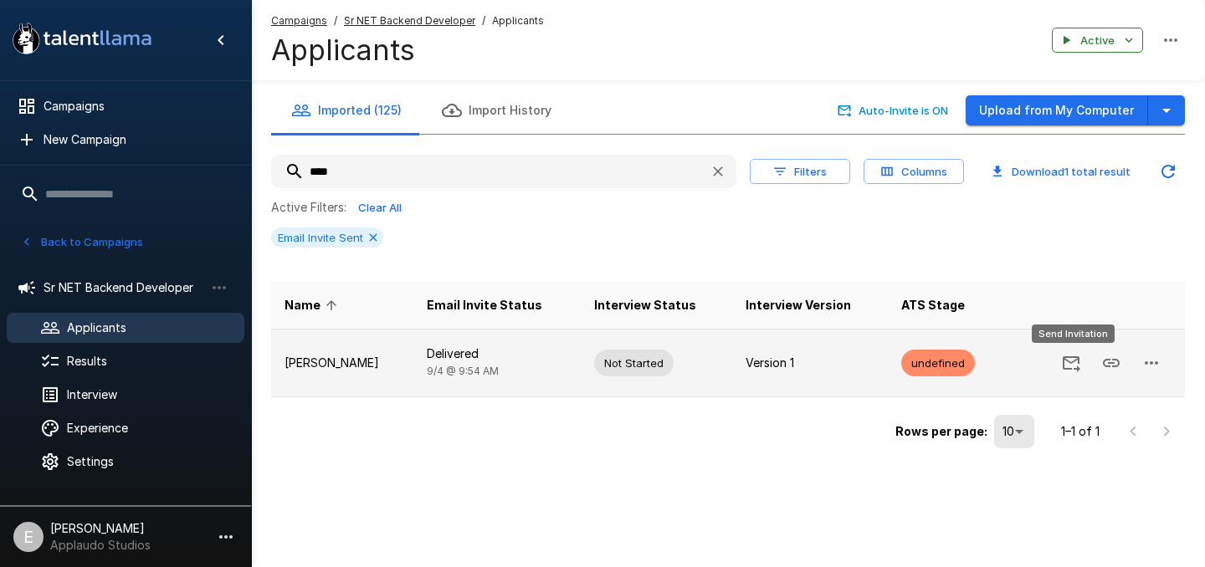
type input "****"
click at [1071, 362] on icon "Send Invitation" at bounding box center [1072, 365] width 18 height 16
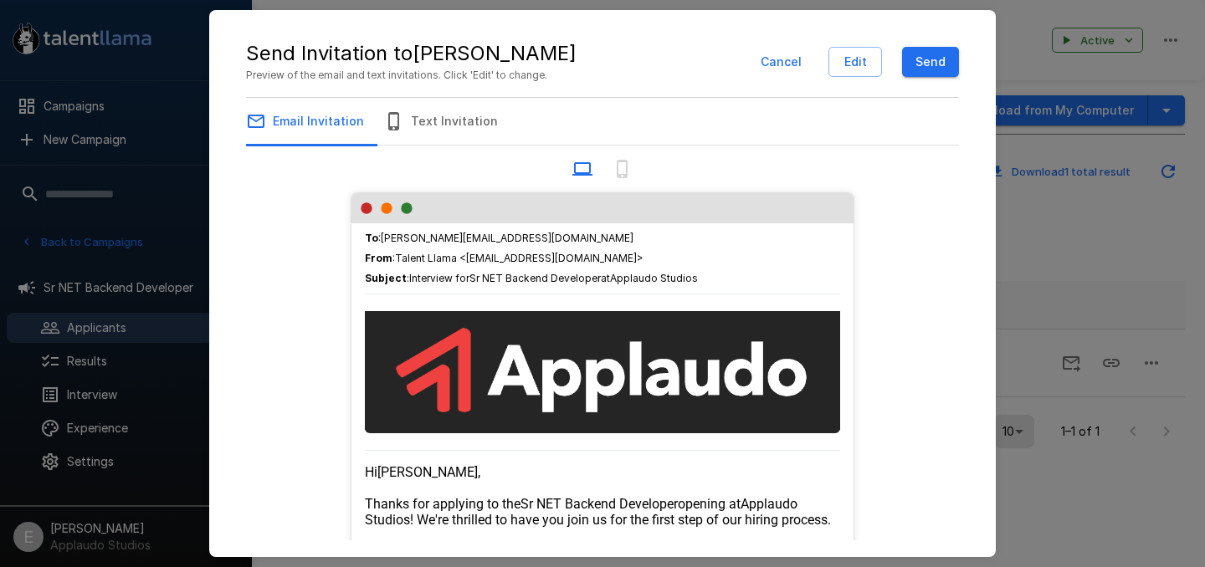
click at [924, 62] on button "Send" at bounding box center [930, 62] width 57 height 31
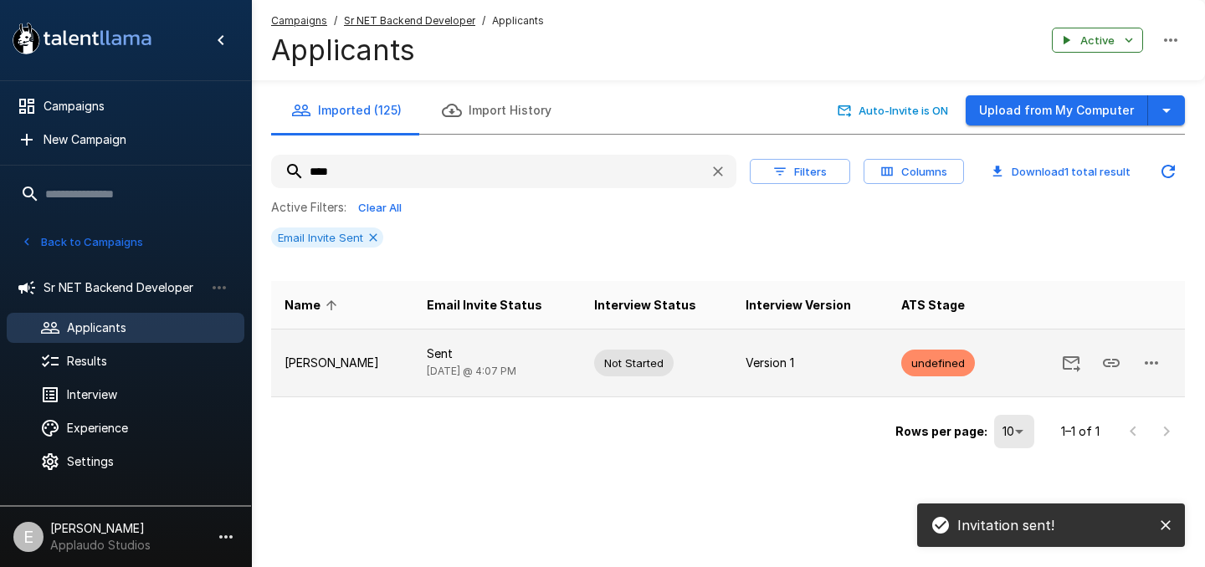
click at [381, 370] on p "William Menzen" at bounding box center [343, 363] width 116 height 17
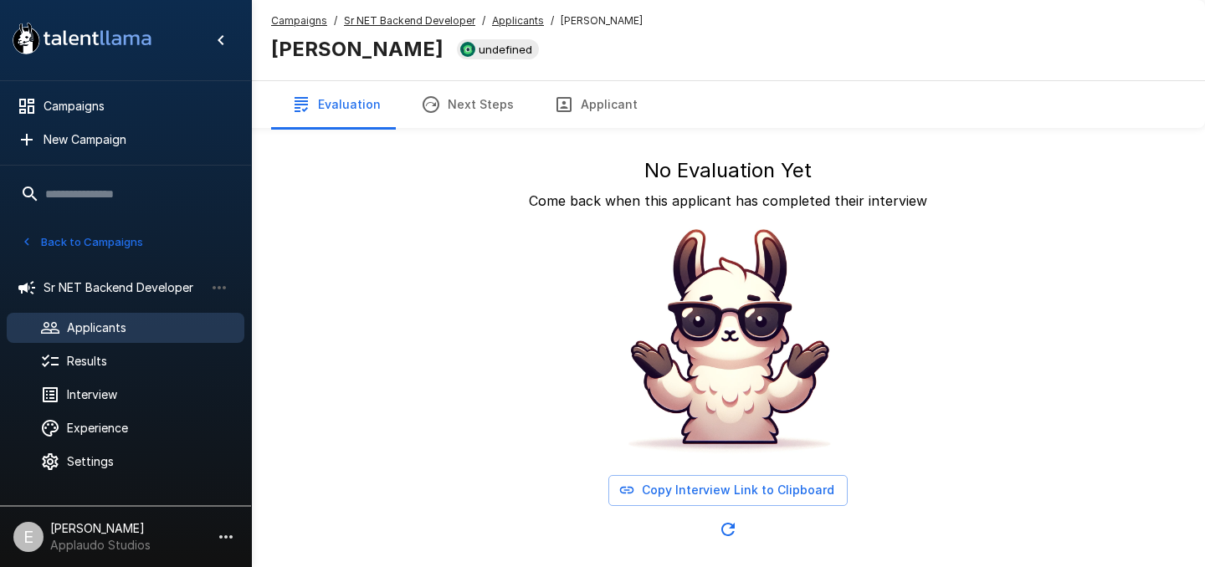
click at [627, 485] on icon "button" at bounding box center [627, 490] width 17 height 17
click at [798, 564] on div "Campaigns / Sr NET Backend Developer / Applicants / William Menzen William Menz…" at bounding box center [728, 313] width 954 height 627
